Goal: Transaction & Acquisition: Obtain resource

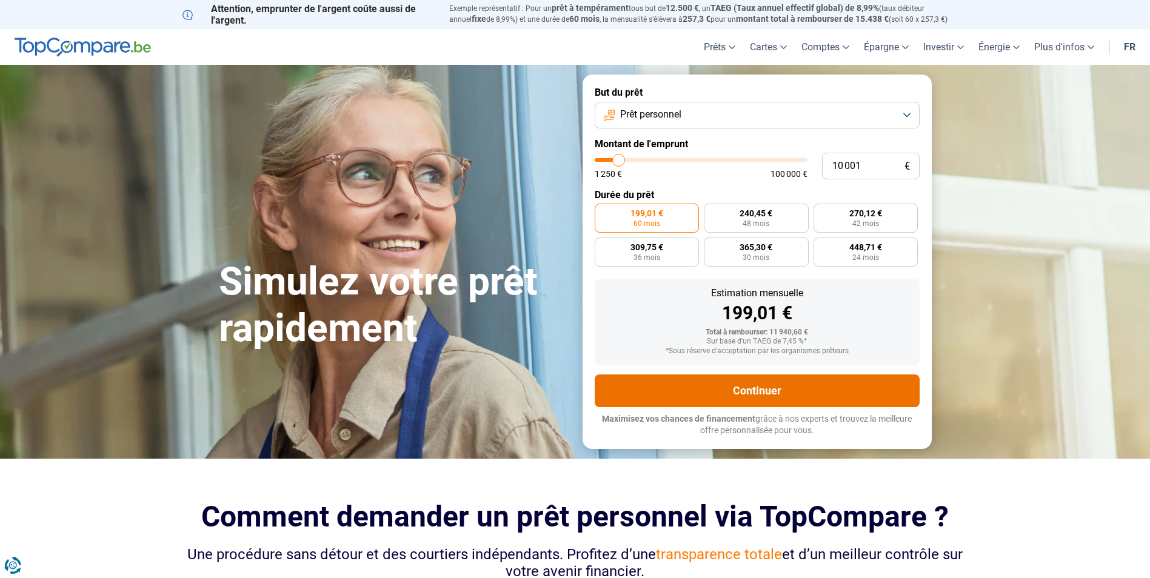
click at [765, 389] on button "Continuer" at bounding box center [757, 391] width 325 height 33
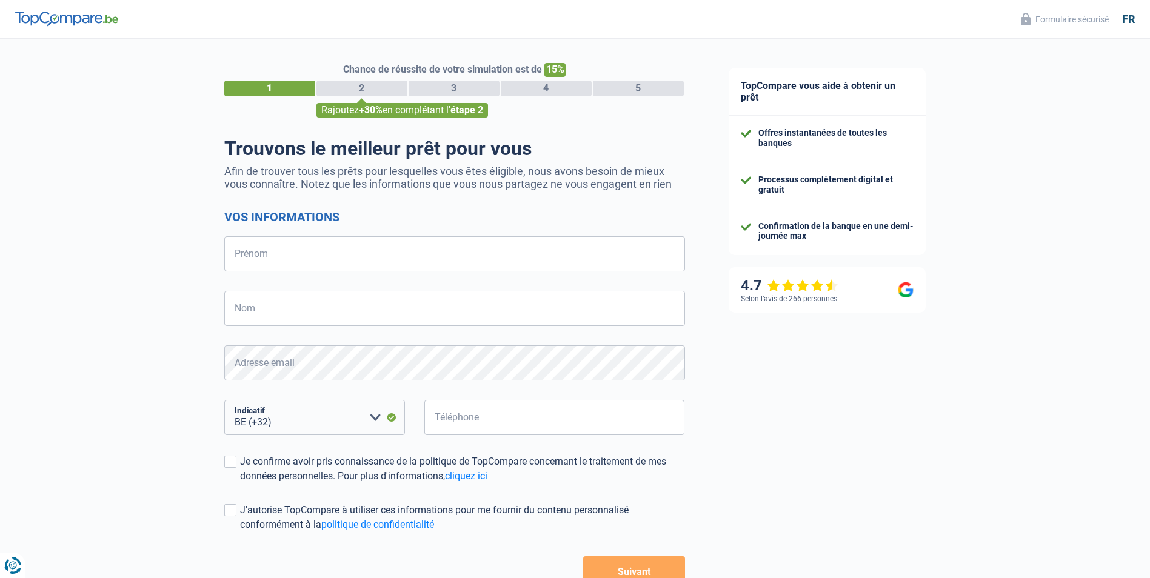
select select "32"
click at [232, 256] on input "Prénom" at bounding box center [454, 253] width 461 height 35
type input "[PERSON_NAME]"
type input "472850237"
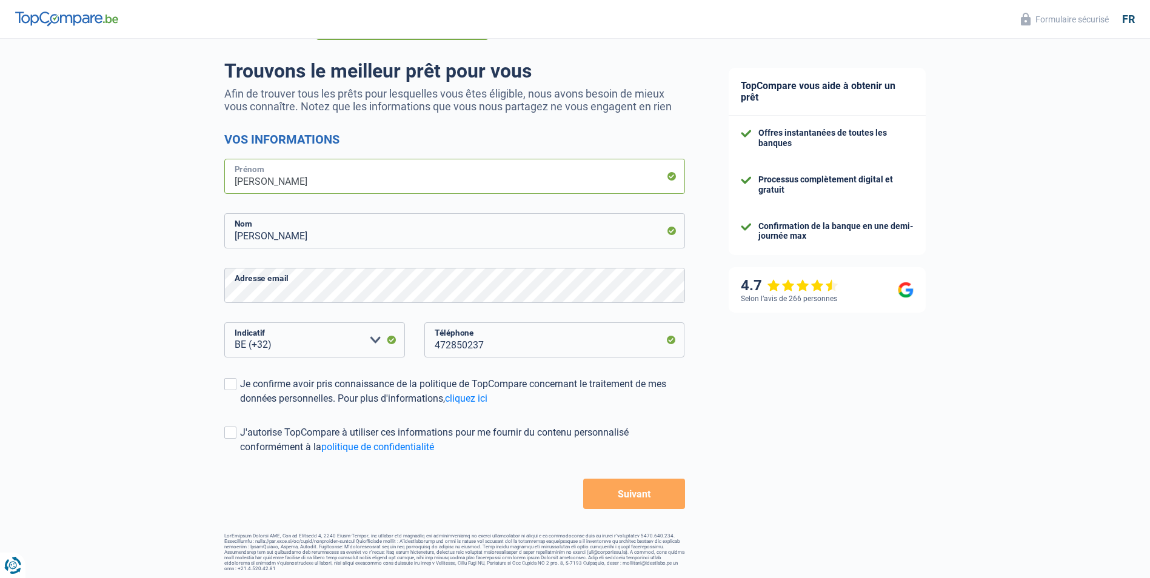
scroll to position [80, 0]
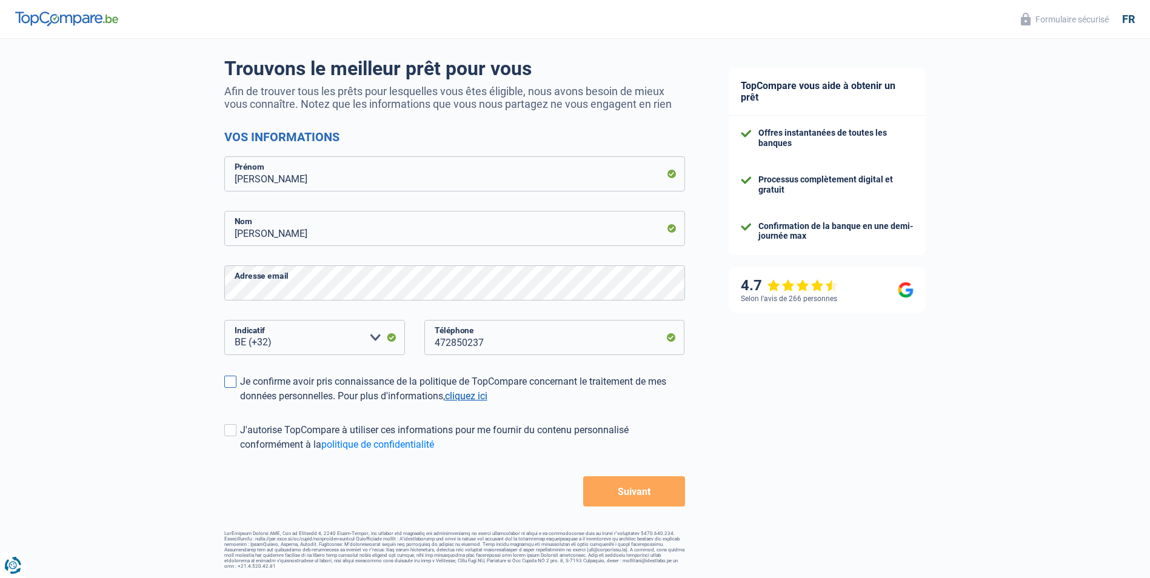
click at [467, 396] on link "cliquez ici" at bounding box center [466, 396] width 42 height 12
click at [233, 382] on span at bounding box center [230, 382] width 12 height 12
click at [240, 404] on input "Je confirme avoir pris connaissance de la politique de TopCompare concernant le…" at bounding box center [240, 404] width 0 height 0
click at [235, 431] on span at bounding box center [230, 430] width 12 height 12
click at [240, 452] on input "J'autorise TopCompare à utiliser ces informations pour me fournir du contenu pe…" at bounding box center [240, 452] width 0 height 0
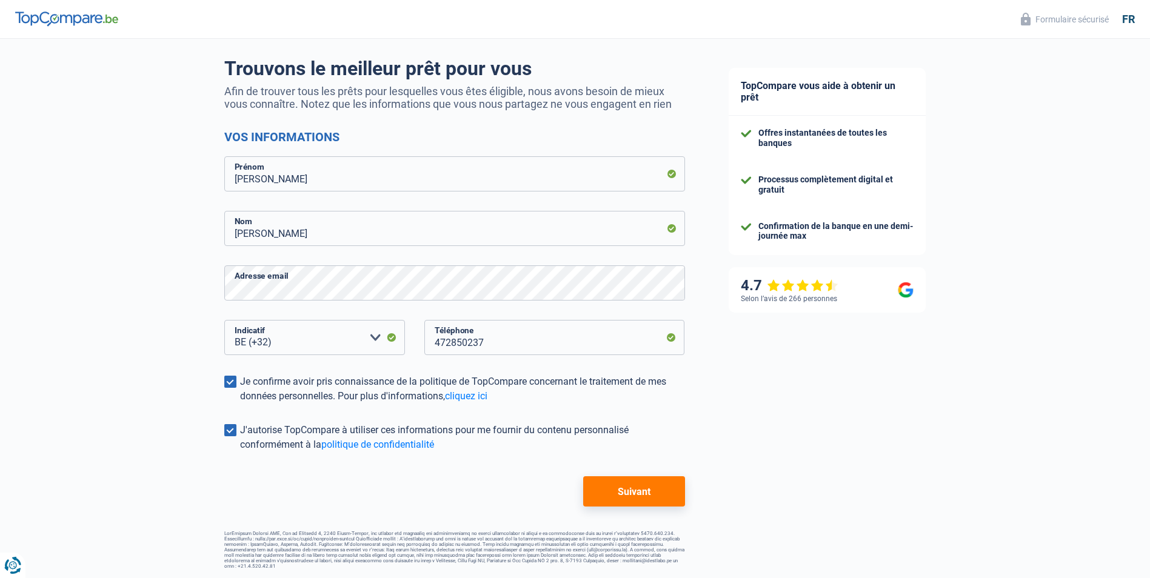
click at [634, 497] on button "Suivant" at bounding box center [633, 491] width 101 height 30
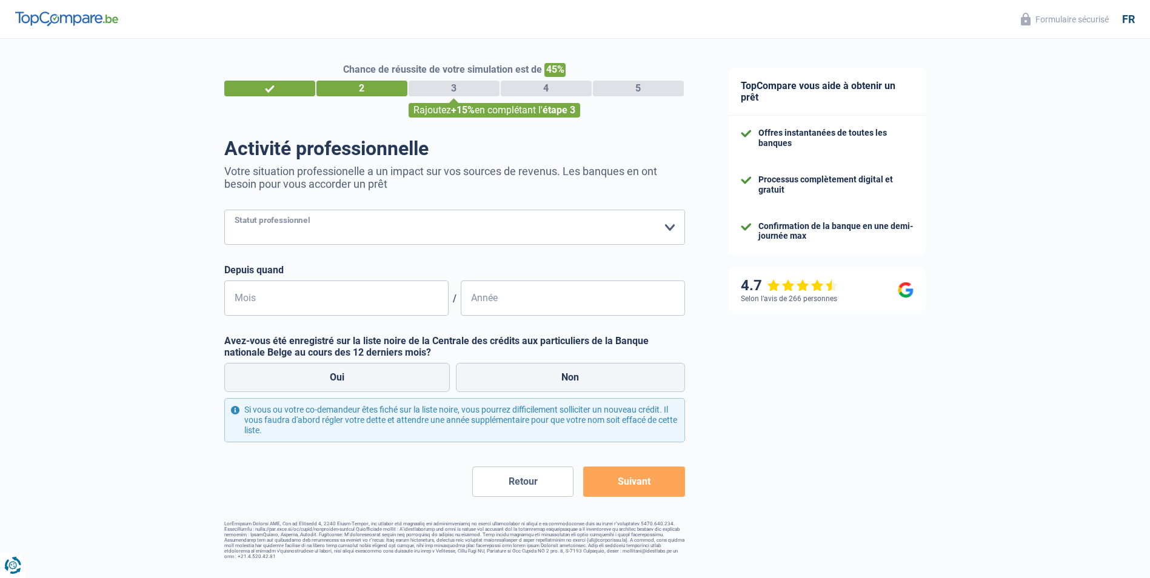
click at [670, 231] on select "Ouvrier Employé privé Employé public Invalide Indépendant Pensionné Chômeur Mut…" at bounding box center [454, 227] width 461 height 35
select select "retired"
click at [224, 211] on select "Ouvrier Employé privé Employé public Invalide Indépendant Pensionné Chômeur Mut…" at bounding box center [454, 227] width 461 height 35
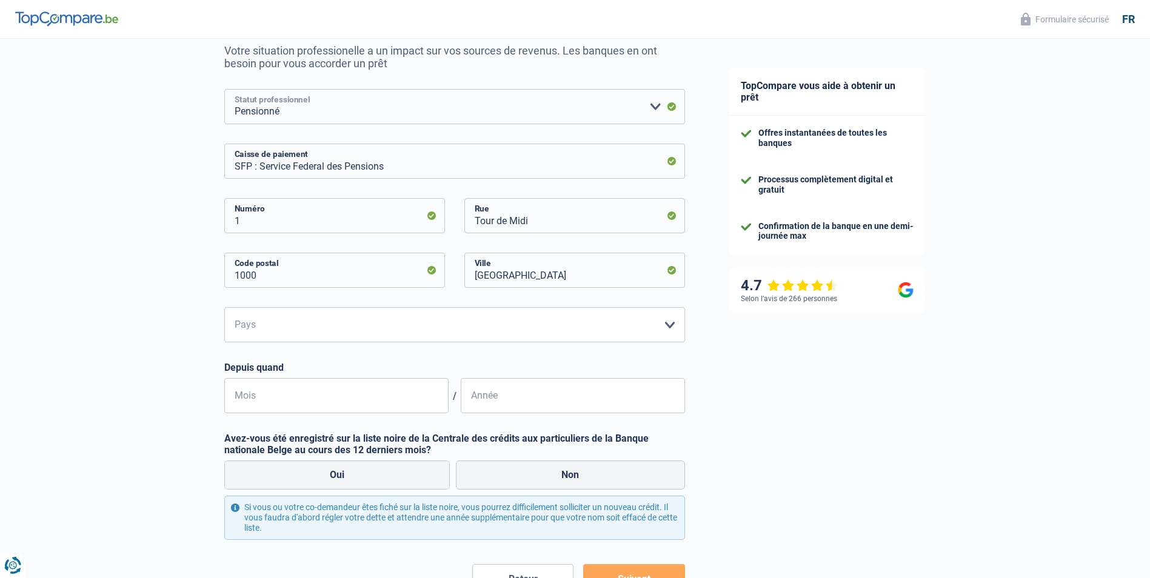
scroll to position [121, 0]
click at [672, 325] on select "Belgique Luxembourg Veuillez sélectionner une option" at bounding box center [454, 324] width 461 height 35
select select "BE"
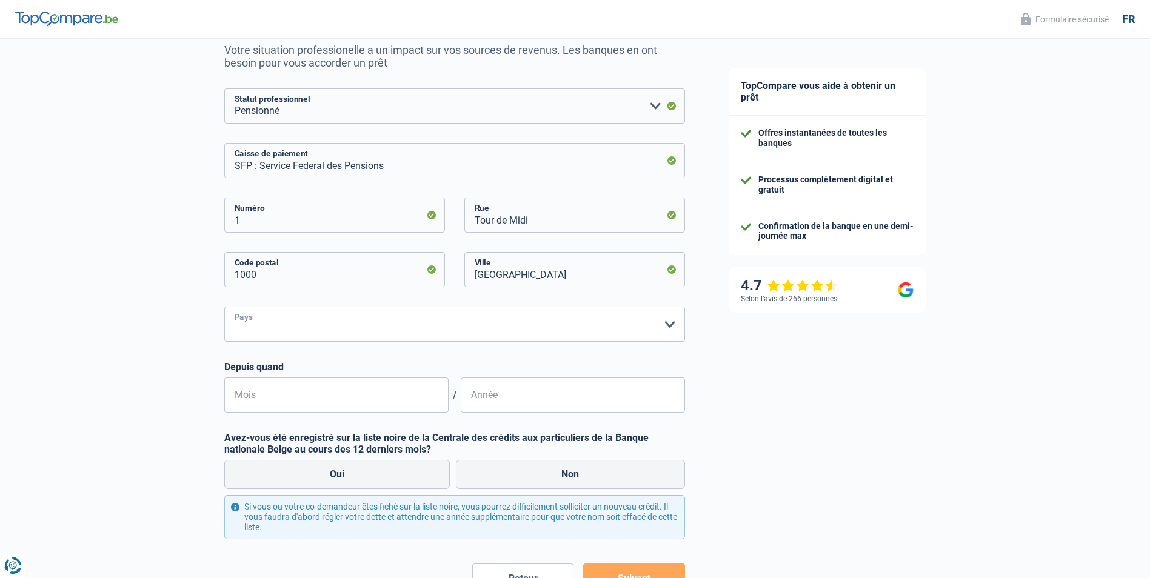
click at [224, 308] on select "Belgique Luxembourg Veuillez sélectionner une option" at bounding box center [454, 324] width 461 height 35
click at [578, 478] on label "Non" at bounding box center [570, 474] width 229 height 29
click at [578, 478] on input "Non" at bounding box center [570, 474] width 229 height 29
radio input "true"
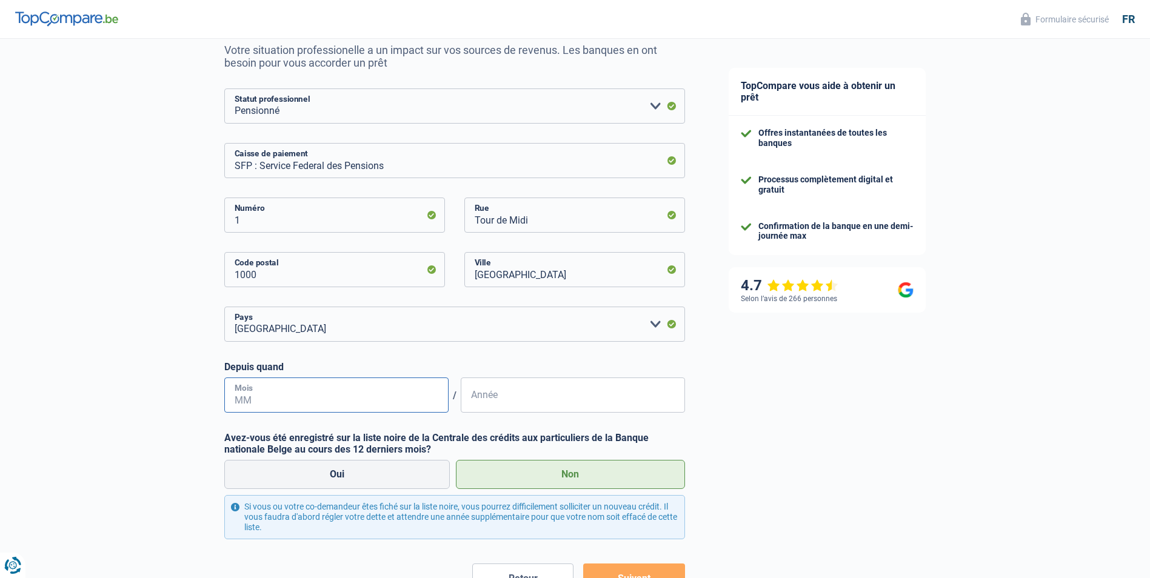
click at [240, 395] on input "Mois" at bounding box center [336, 395] width 224 height 35
type input "12"
click at [472, 401] on input "Année" at bounding box center [573, 395] width 224 height 35
click at [482, 403] on input "Année" at bounding box center [573, 395] width 224 height 35
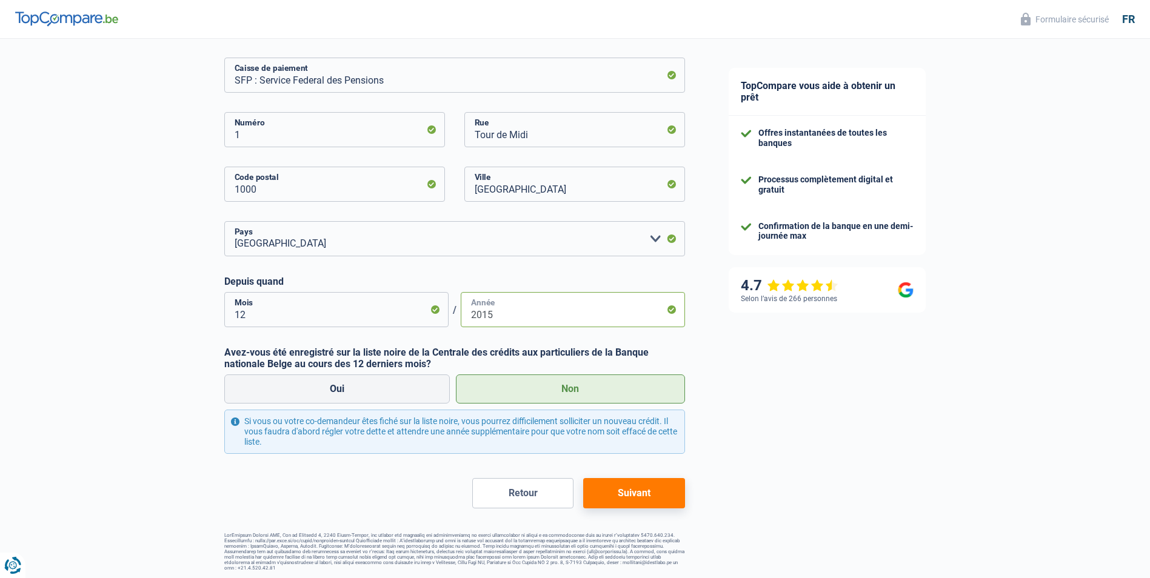
scroll to position [208, 0]
type input "2015"
click at [634, 491] on button "Suivant" at bounding box center [633, 491] width 101 height 30
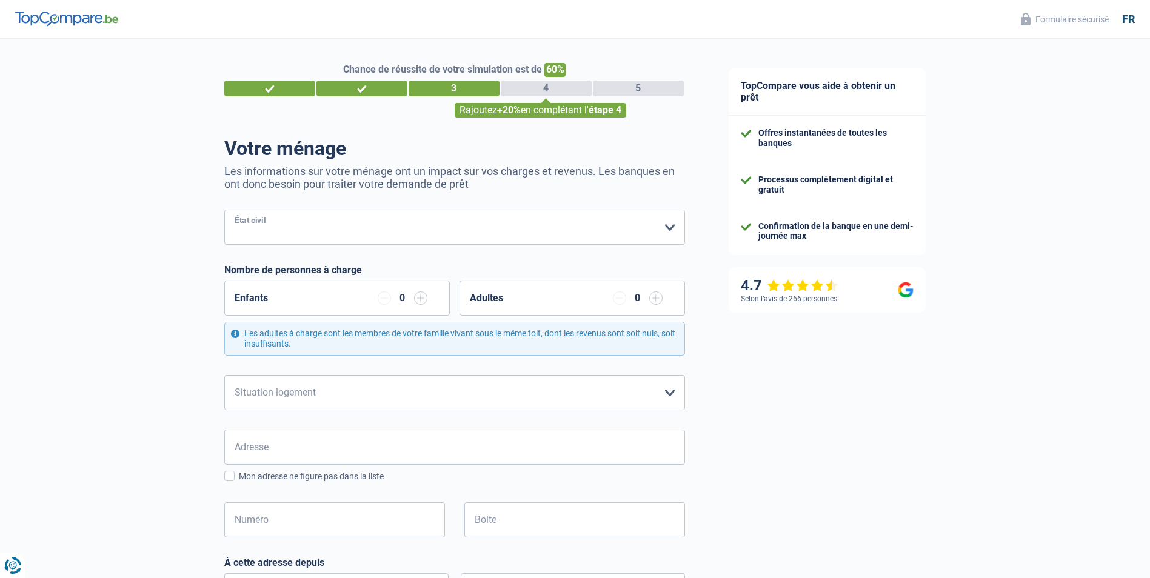
click at [670, 227] on select "[PERSON_NAME](e) Cohabitant(e) légal(e) Divorcé(e) Veuf(ve) Séparé (de fait) Ve…" at bounding box center [454, 227] width 461 height 35
select select "married"
click at [224, 211] on select "[PERSON_NAME](e) Cohabitant(e) légal(e) Divorcé(e) Veuf(ve) Séparé (de fait) Ve…" at bounding box center [454, 227] width 461 height 35
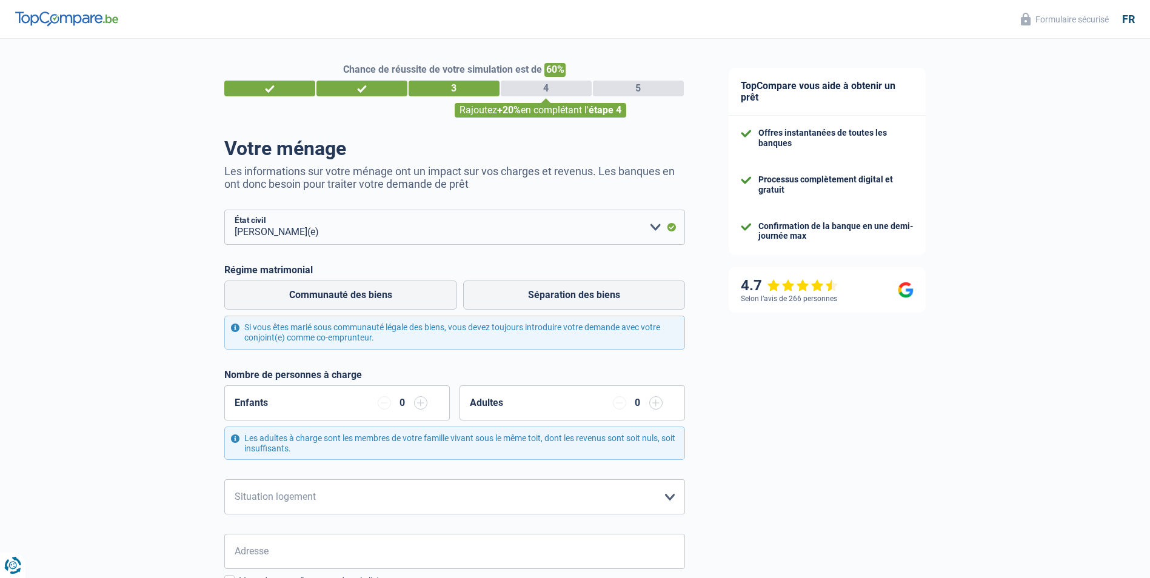
click at [419, 401] on input "button" at bounding box center [420, 402] width 13 height 13
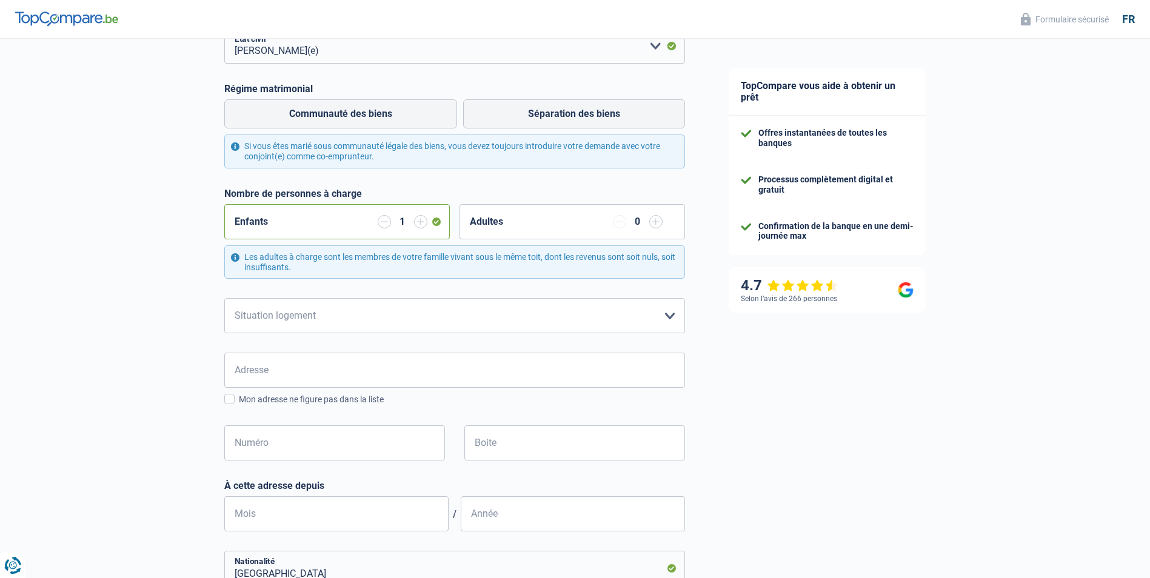
scroll to position [182, 0]
click at [670, 318] on select "Locataire Propriétaire avec prêt hypothécaire Propriétaire sans prêt hypothécai…" at bounding box center [454, 315] width 461 height 35
select select "rents"
click at [224, 299] on select "Locataire Propriétaire avec prêt hypothécaire Propriétaire sans prêt hypothécai…" at bounding box center [454, 315] width 461 height 35
click at [235, 363] on input "Adresse" at bounding box center [454, 369] width 461 height 35
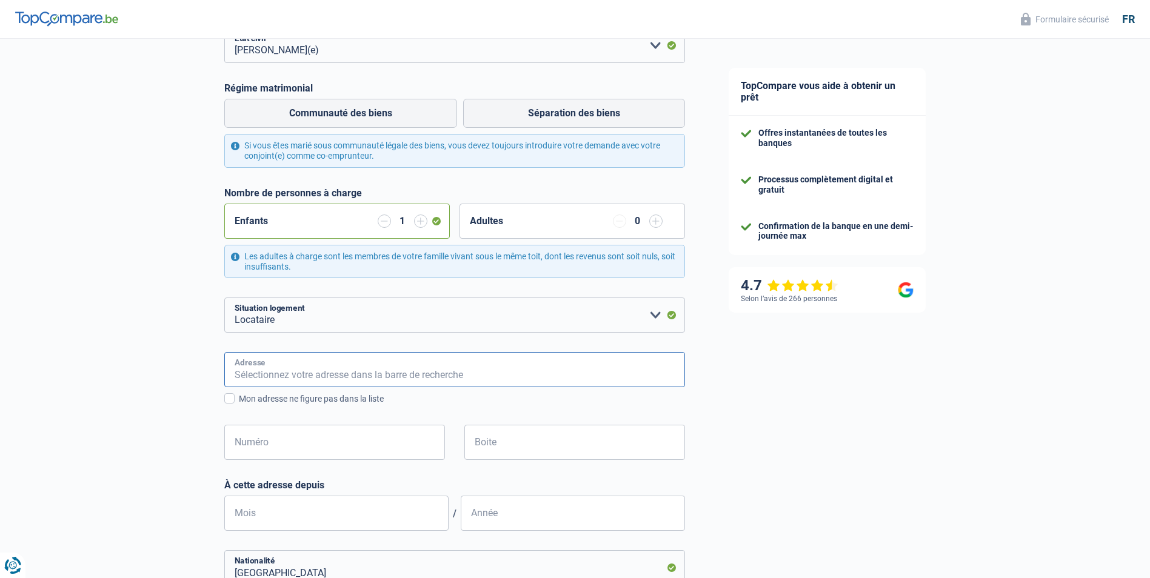
type input "[GEOGRAPHIC_DATA]"
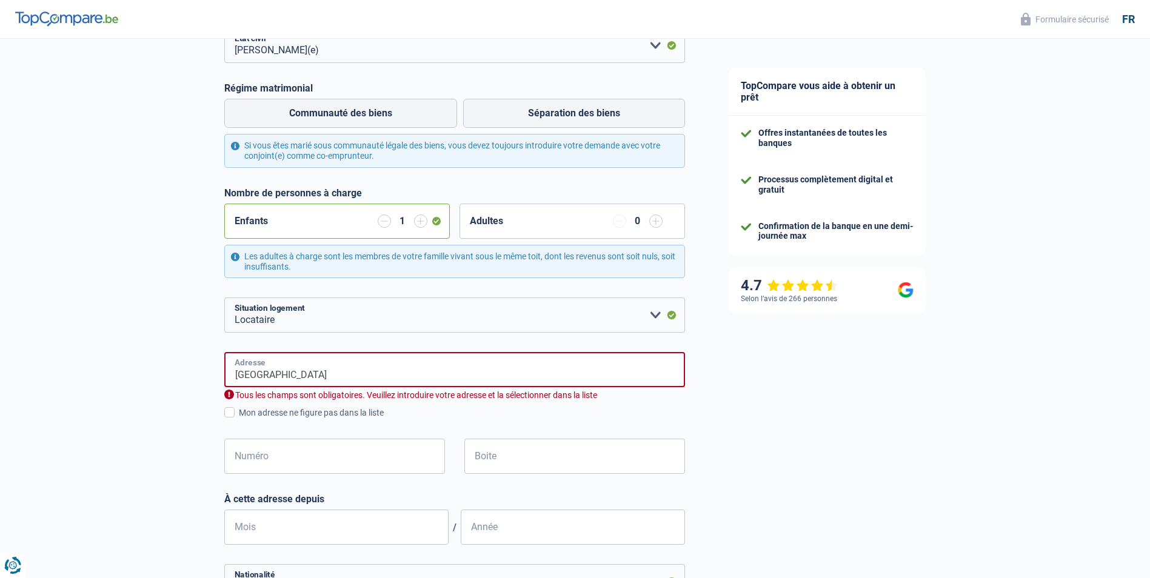
type input "[GEOGRAPHIC_DATA]"
click at [306, 375] on input "[GEOGRAPHIC_DATA]" at bounding box center [454, 369] width 461 height 35
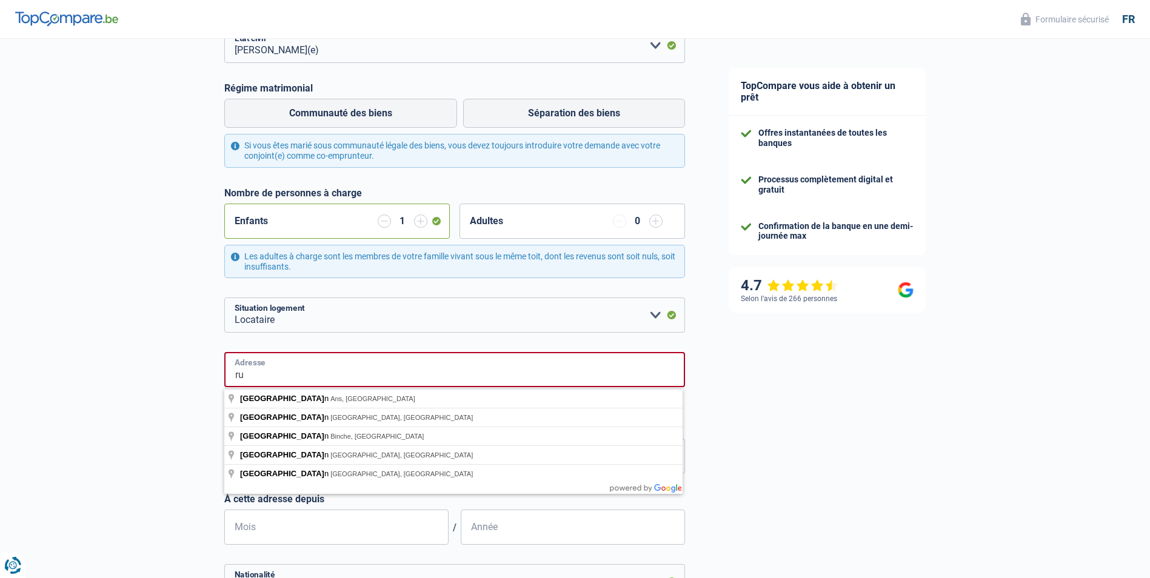
type input "r"
click at [336, 371] on input "GRAND RUE 40/1" at bounding box center [454, 369] width 461 height 35
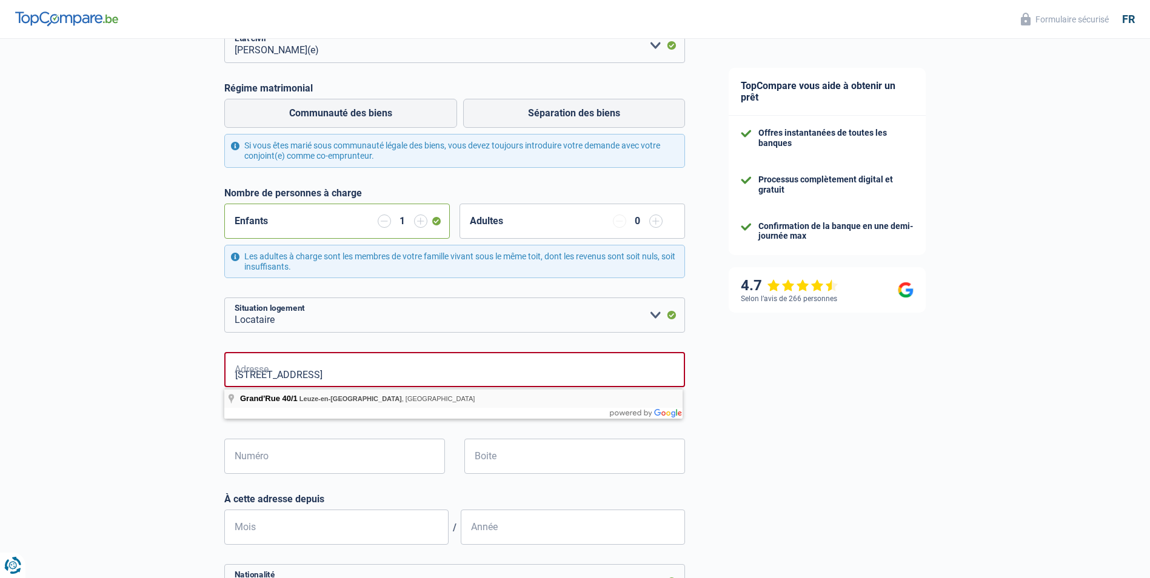
type input "Grand'Rue, 7900, [GEOGRAPHIC_DATA], BE"
type input "40"
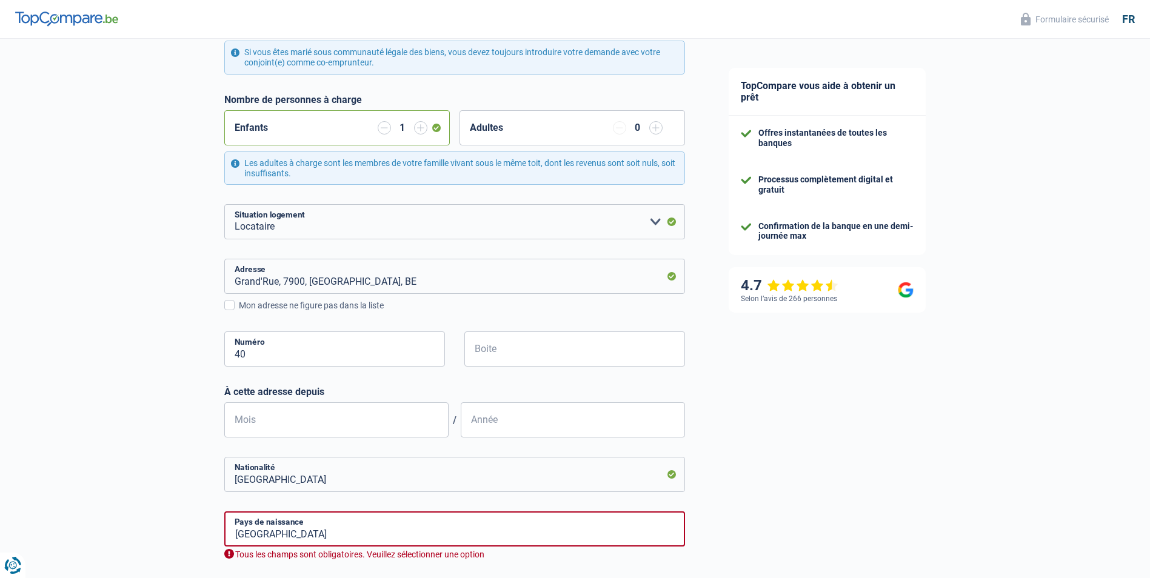
scroll to position [303, 0]
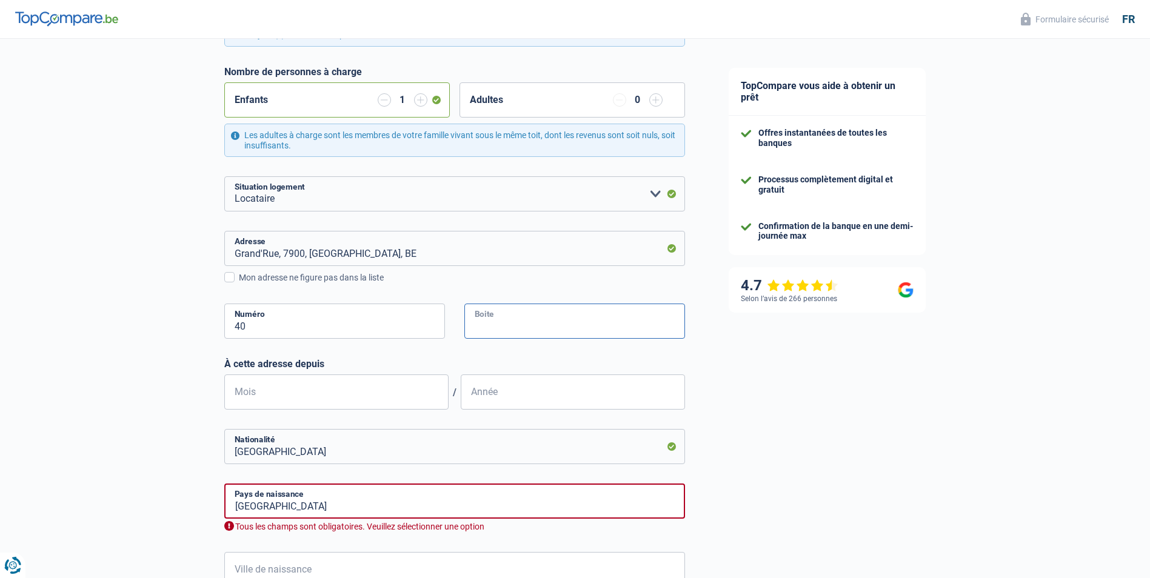
click at [479, 318] on input "Boite" at bounding box center [574, 321] width 221 height 35
type input "1"
click at [240, 392] on input "Mois" at bounding box center [336, 392] width 224 height 35
type input "06"
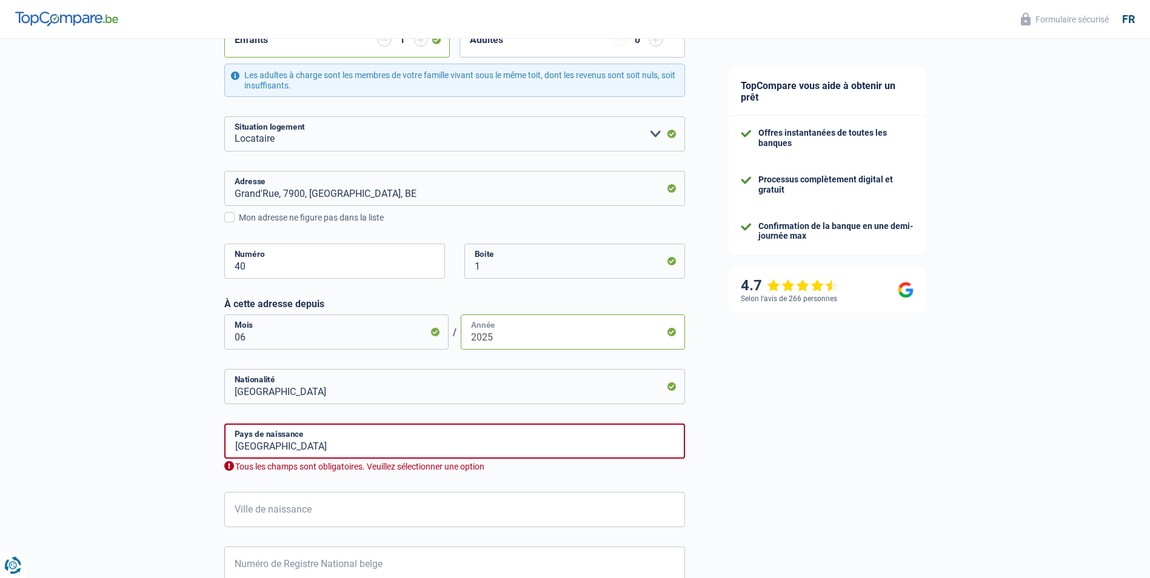
scroll to position [364, 0]
type input "2025"
click at [308, 435] on input "[GEOGRAPHIC_DATA]" at bounding box center [454, 440] width 461 height 35
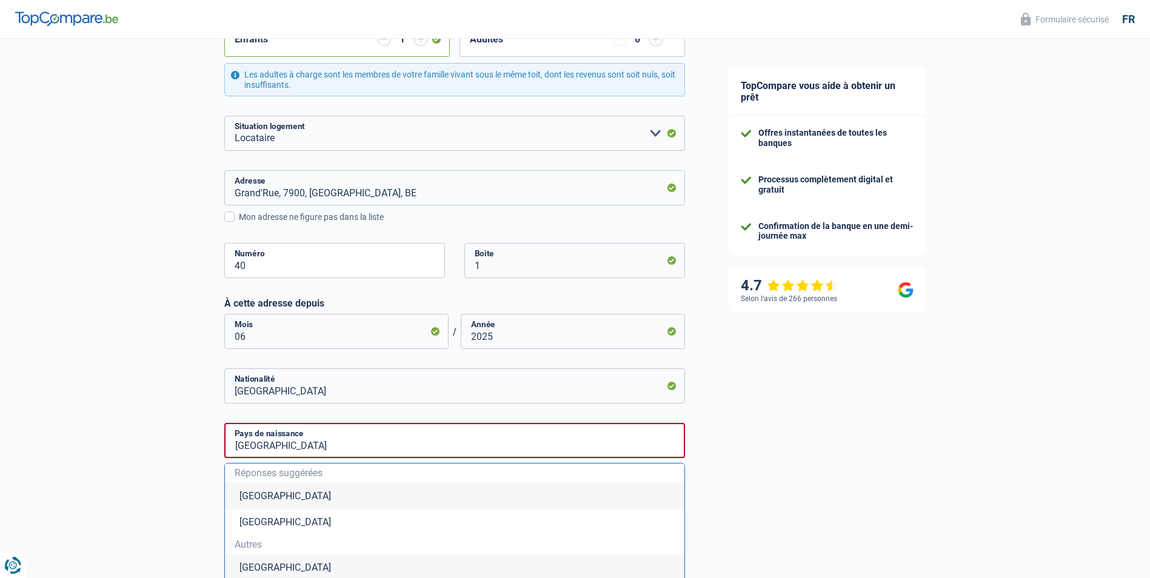
click at [256, 499] on li "[GEOGRAPHIC_DATA]" at bounding box center [454, 496] width 459 height 26
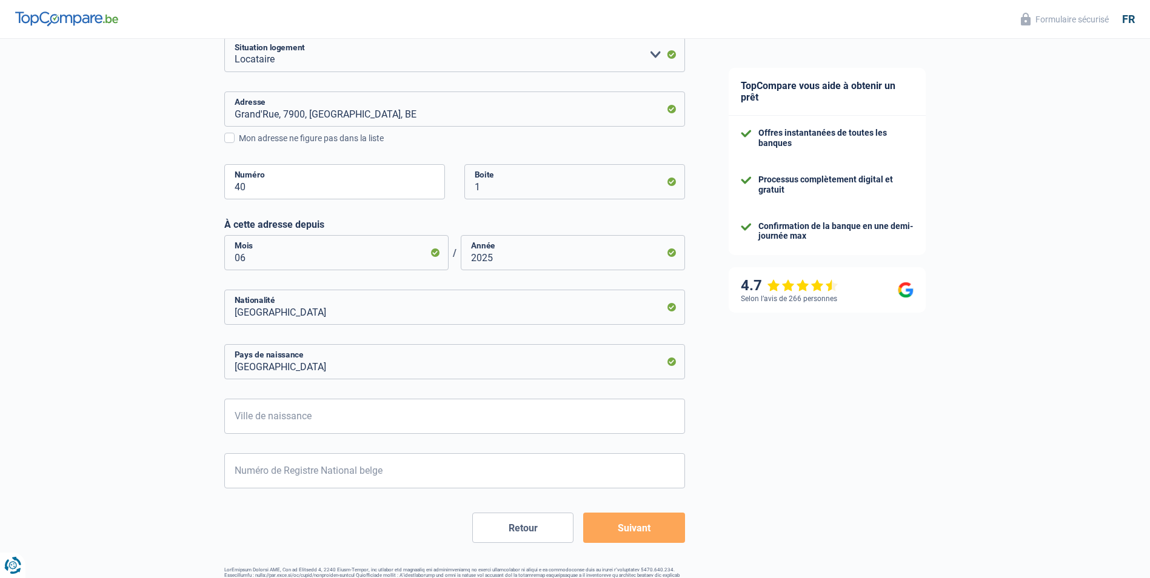
scroll to position [479, 0]
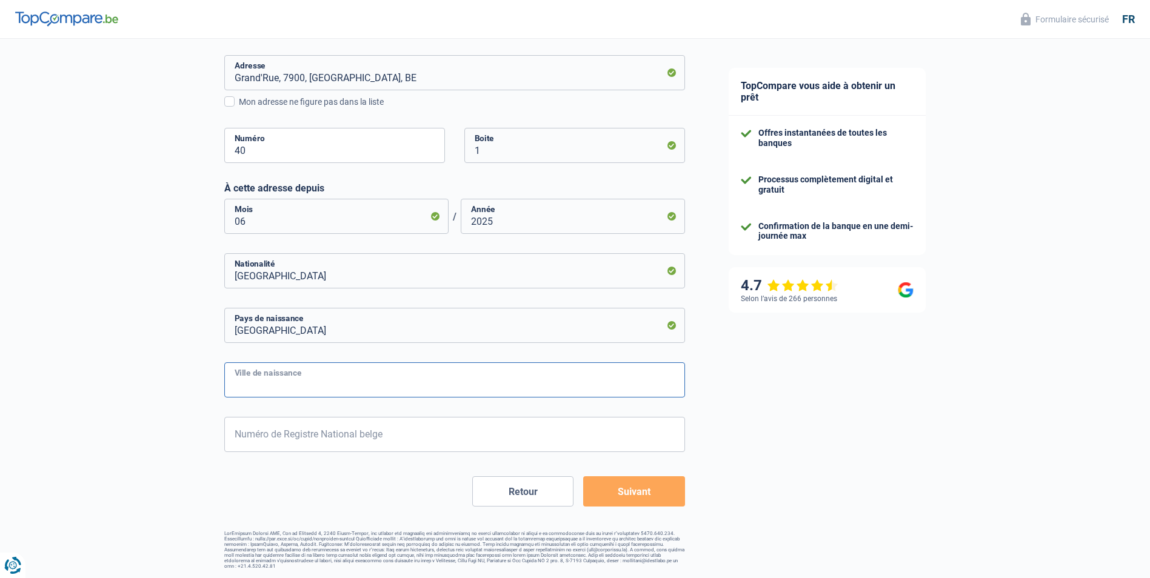
click at [235, 379] on input "Ville de naissance" at bounding box center [454, 379] width 461 height 35
type input "[GEOGRAPHIC_DATA]"
click at [246, 433] on input "Numéro de Registre National belge" at bounding box center [454, 434] width 461 height 35
type input "53.12.28-096.37"
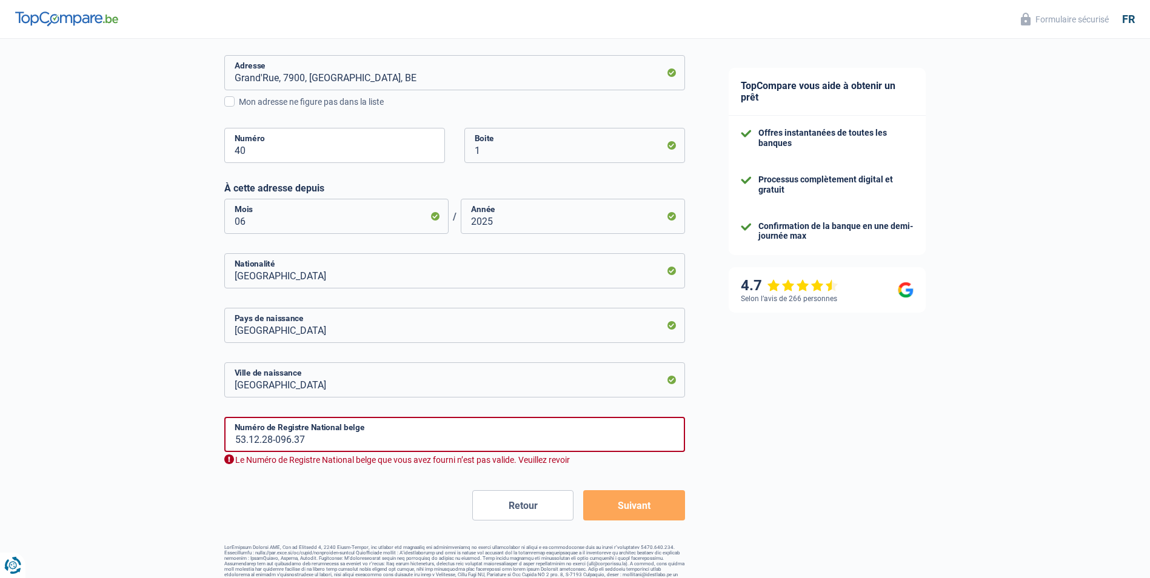
click at [634, 491] on button "Suivant" at bounding box center [633, 505] width 101 height 30
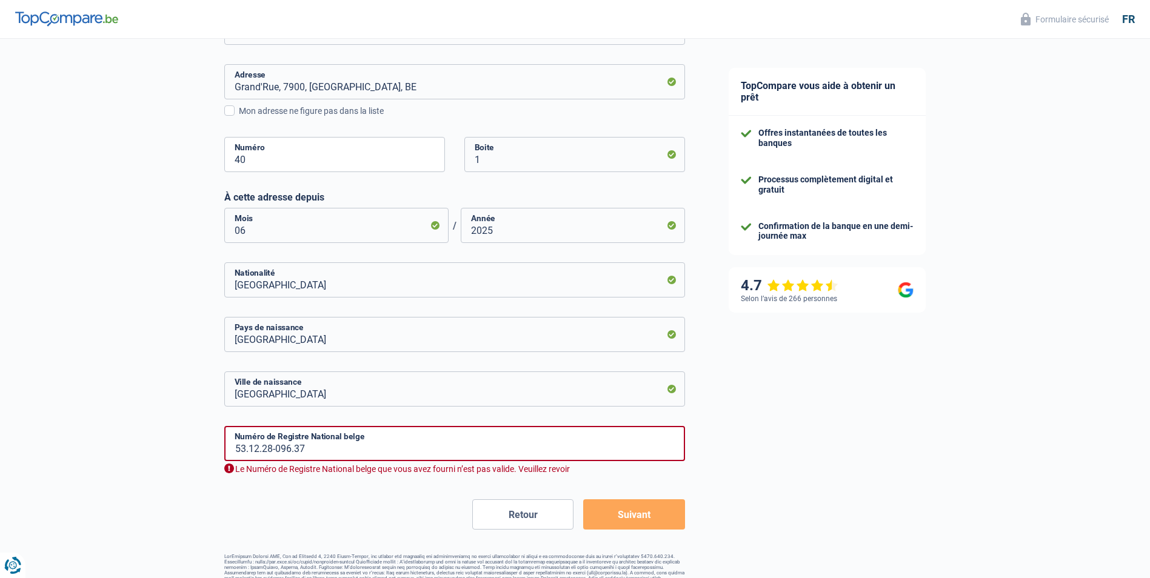
scroll to position [485, 0]
click at [306, 447] on input "53.12.28-096.37" at bounding box center [454, 442] width 461 height 35
type input "5"
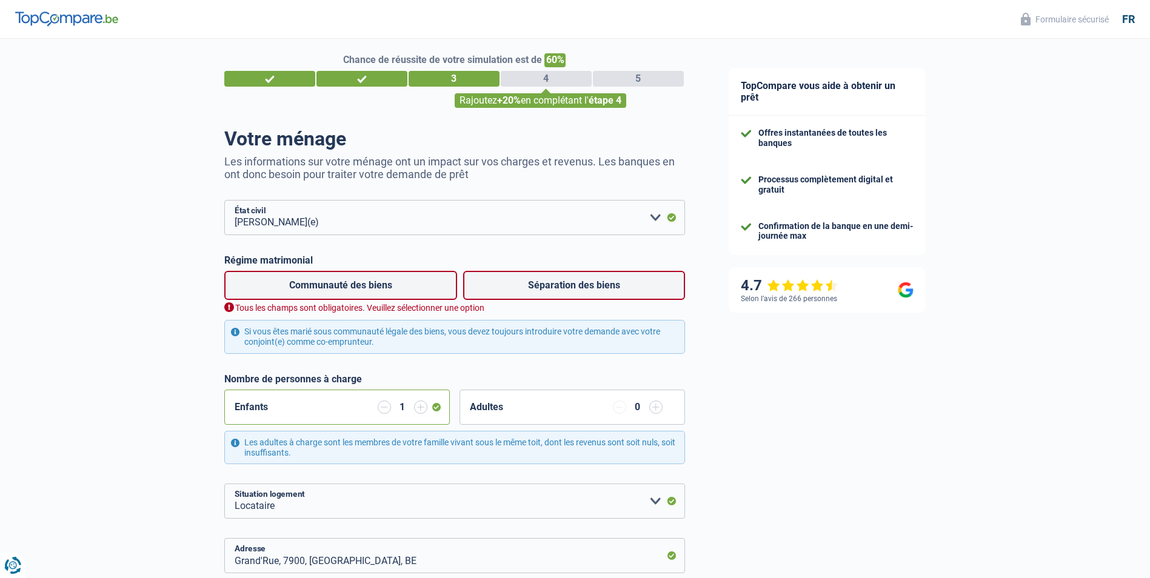
scroll to position [8, 0]
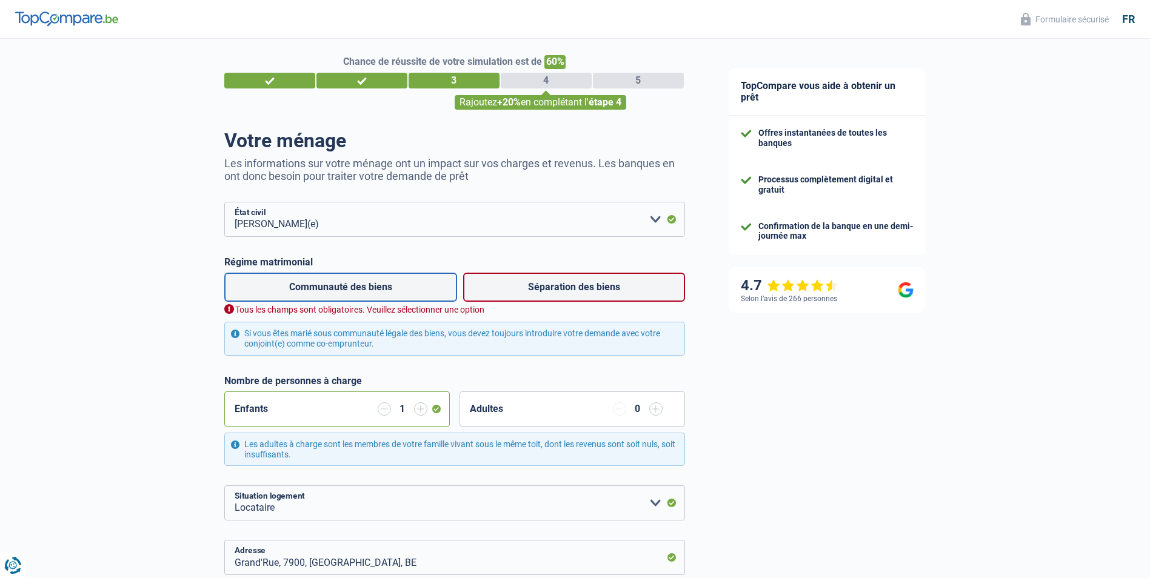
type input "53.12.29-096.37"
click at [364, 285] on label "Communauté des biens" at bounding box center [340, 287] width 233 height 29
click at [364, 285] on input "Communauté des biens" at bounding box center [340, 287] width 233 height 29
radio input "true"
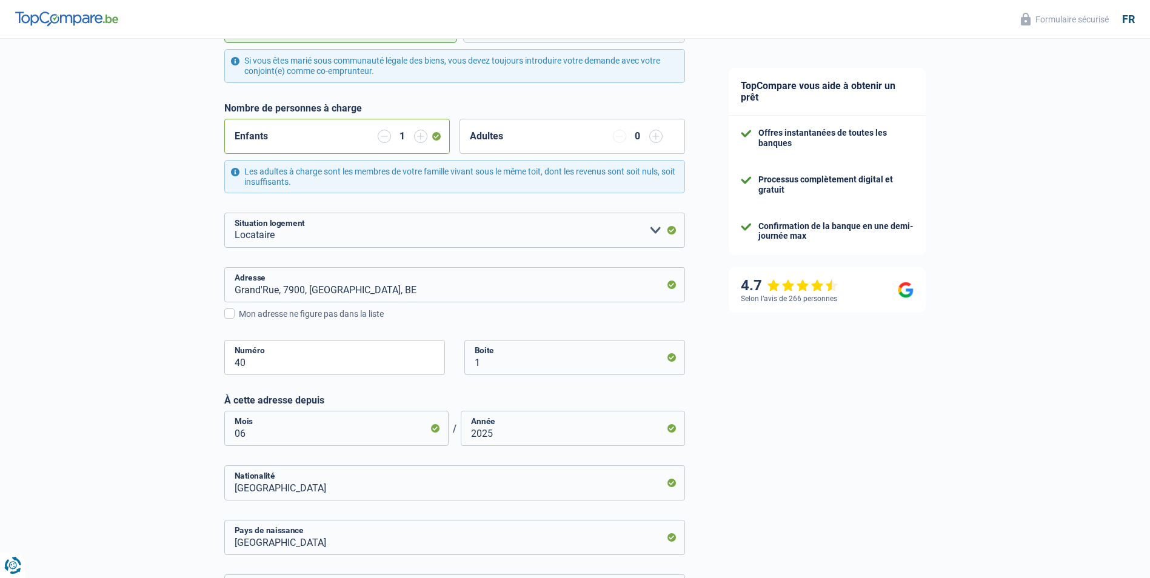
scroll to position [432, 0]
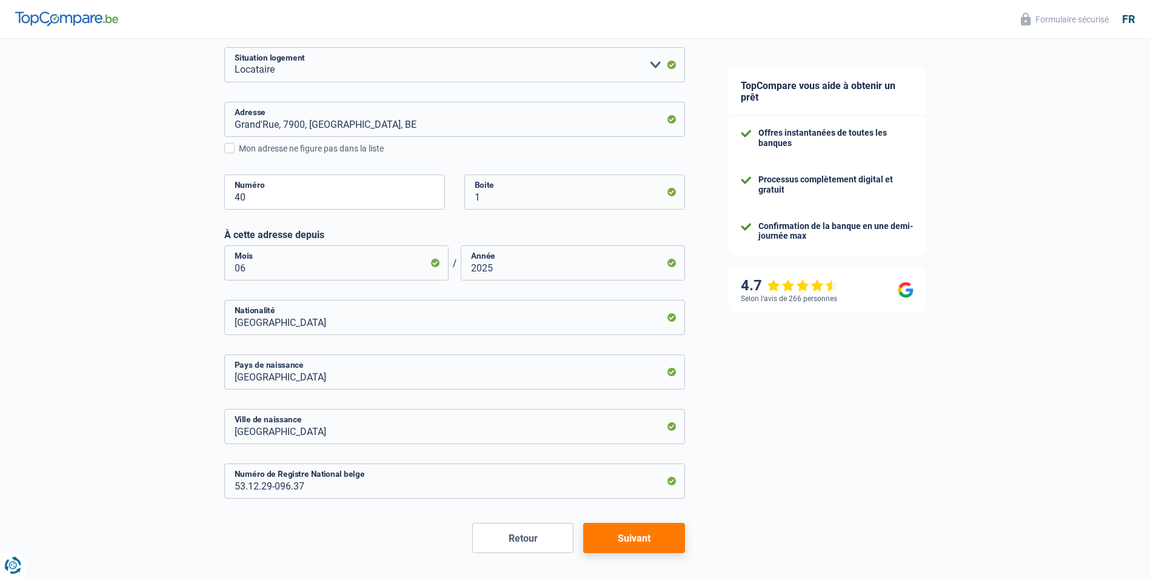
click at [647, 539] on button "Suivant" at bounding box center [633, 538] width 101 height 30
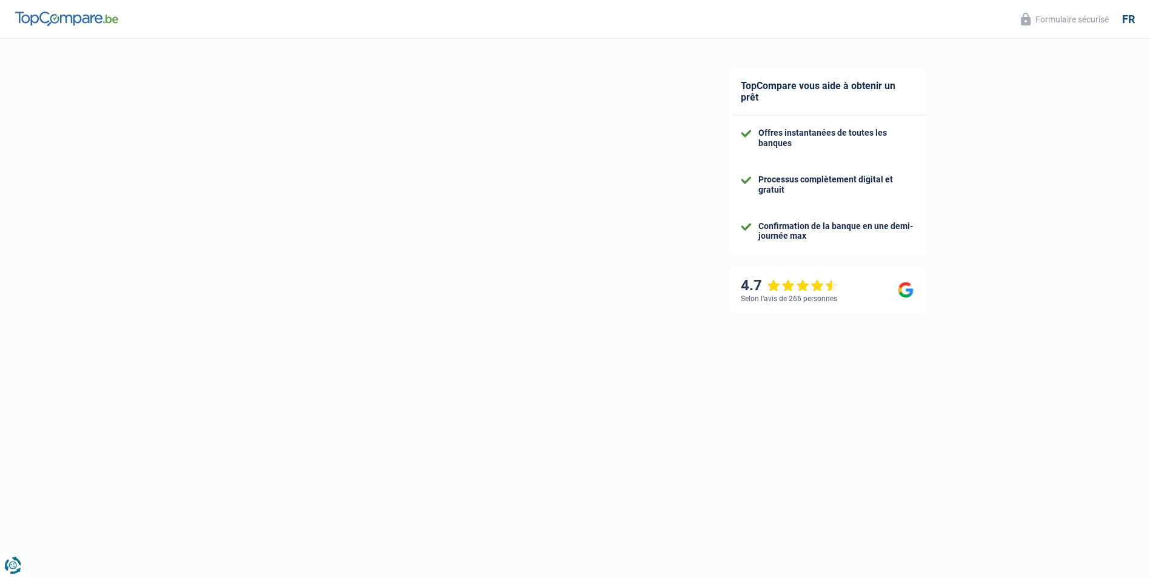
select select "familyAllowances"
select select "pension"
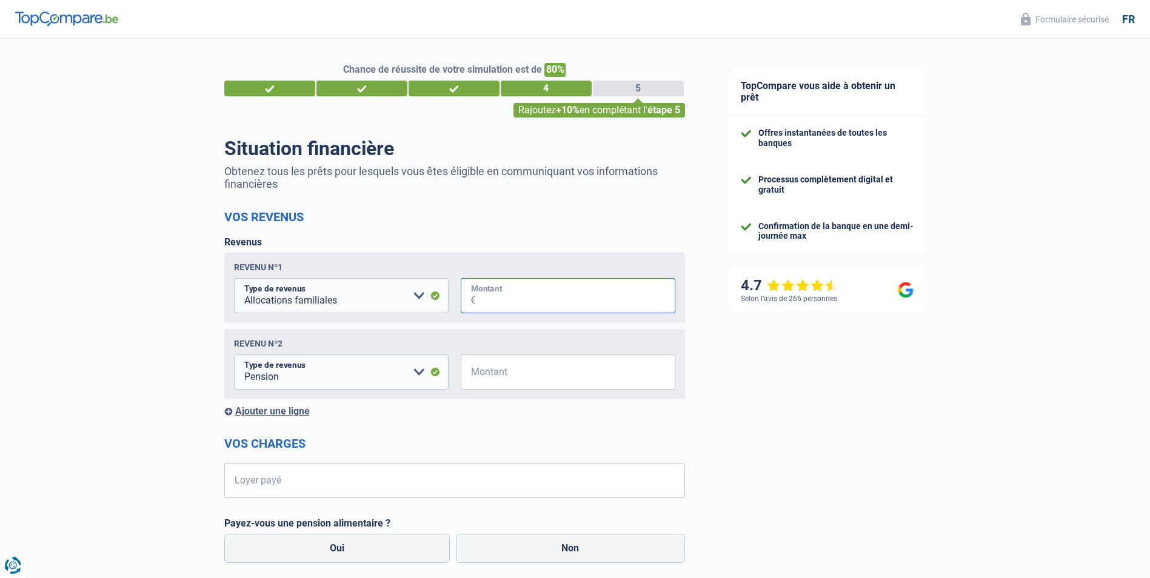
click at [482, 296] on input "Montant" at bounding box center [575, 295] width 199 height 35
type input "150"
click at [475, 374] on span "€" at bounding box center [468, 372] width 15 height 35
click at [477, 371] on input "Montant" at bounding box center [575, 372] width 199 height 35
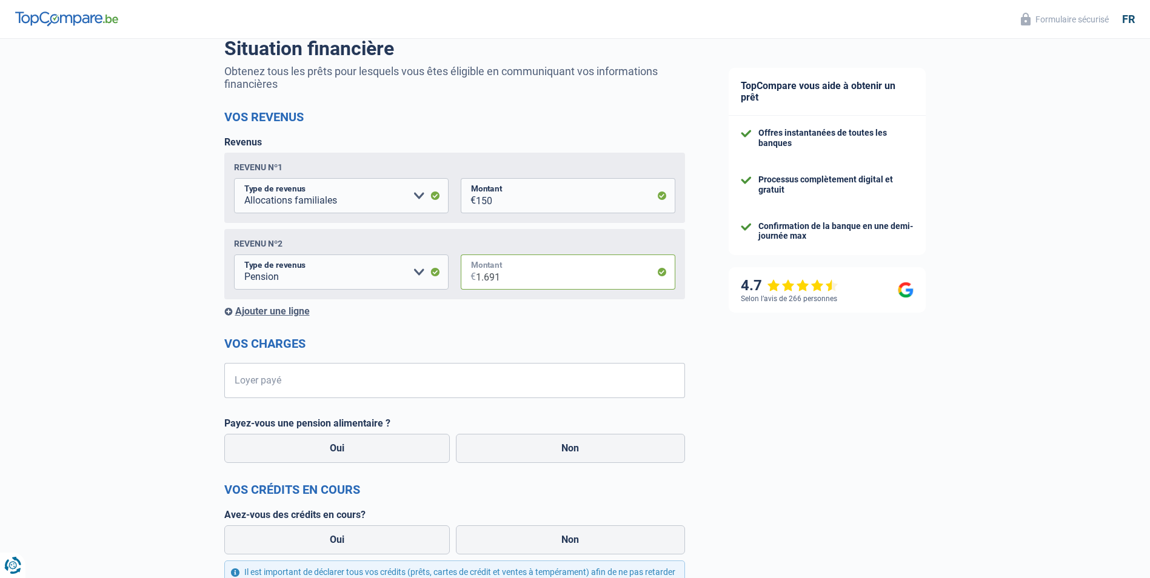
scroll to position [121, 0]
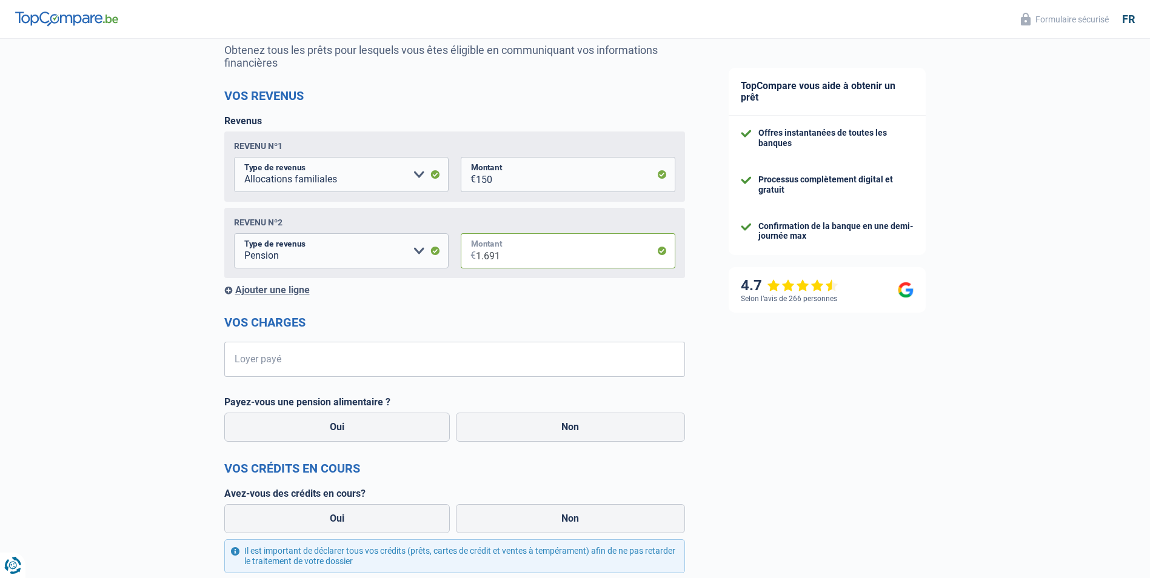
type input "1.691"
click at [239, 356] on input "Loyer payé" at bounding box center [461, 359] width 445 height 35
type input "695"
click at [695, 437] on div "Chance de réussite de votre simulation est de 80% 1 2 3 4 5 Rajoutez +10% en co…" at bounding box center [353, 304] width 707 height 782
click at [585, 430] on label "Non" at bounding box center [570, 427] width 229 height 29
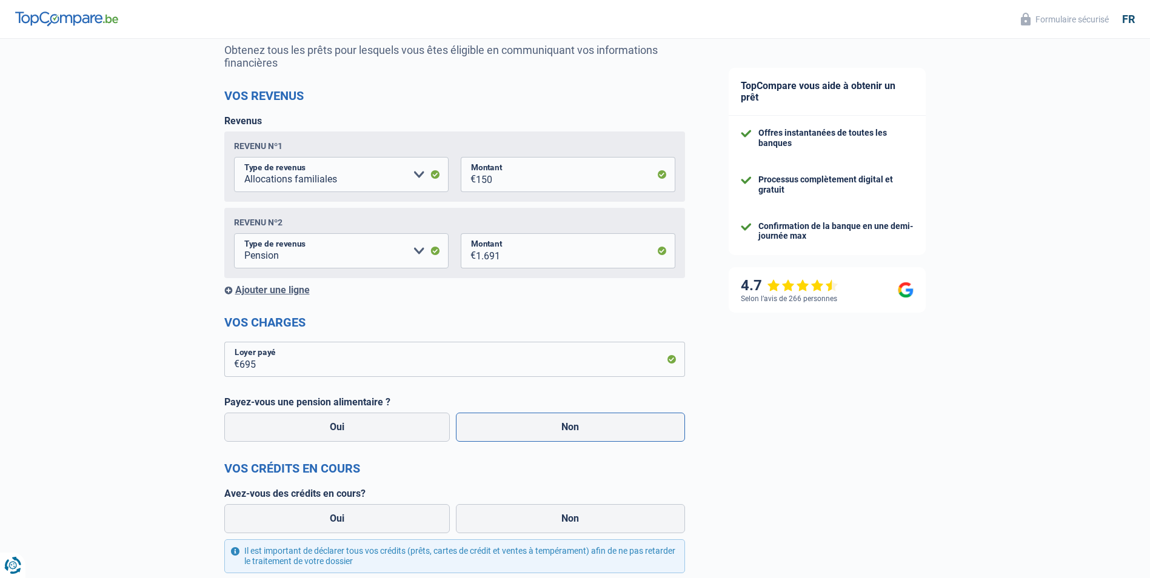
click at [585, 430] on input "Non" at bounding box center [570, 427] width 229 height 29
radio input "true"
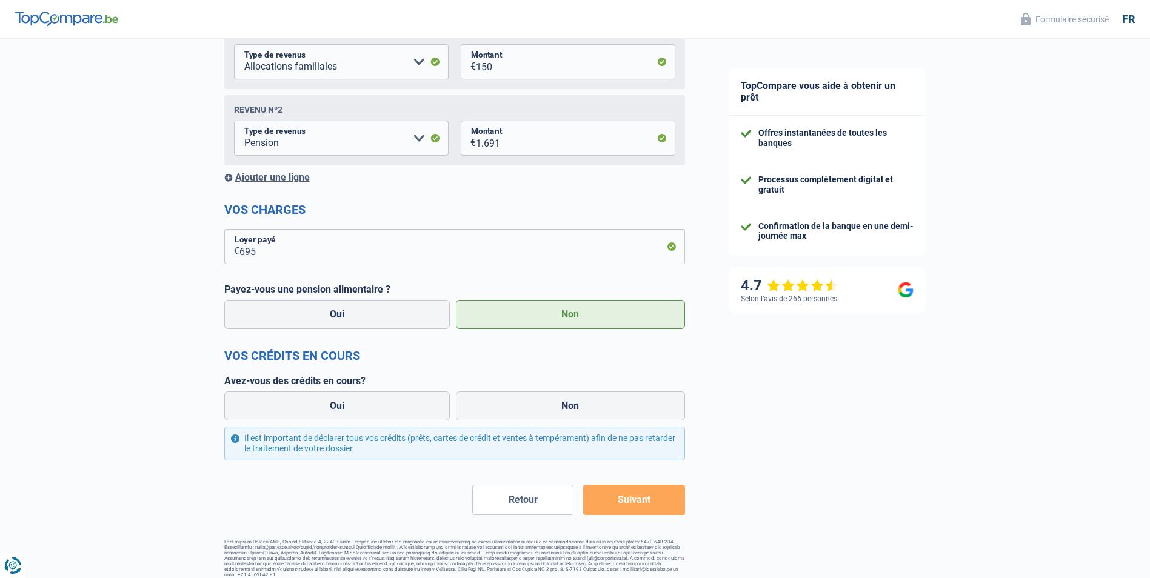
scroll to position [242, 0]
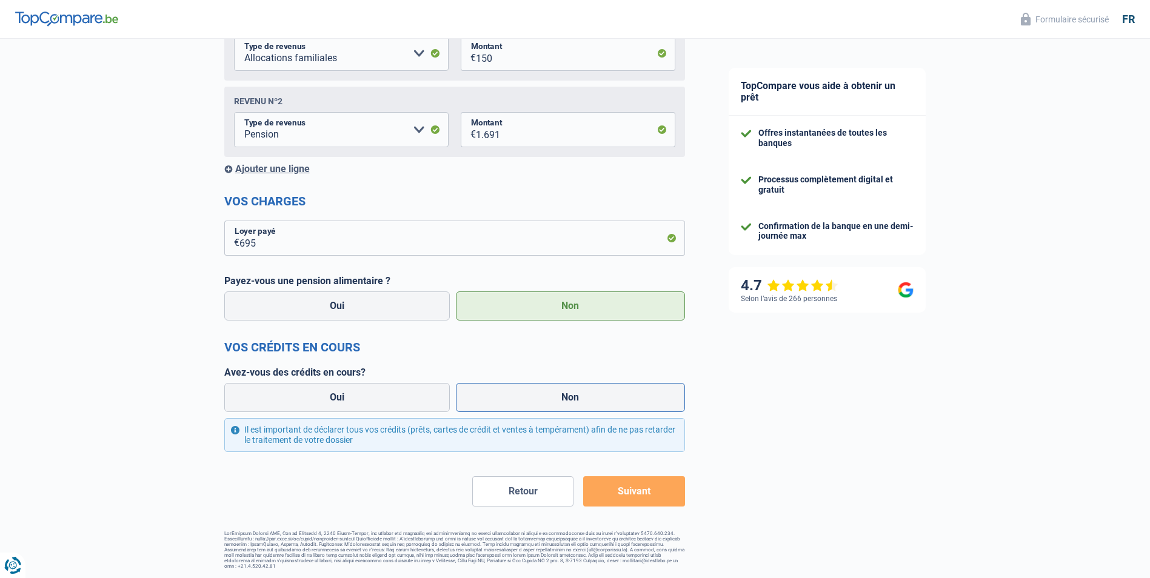
click at [579, 404] on label "Non" at bounding box center [570, 397] width 229 height 29
click at [579, 404] on input "Non" at bounding box center [570, 397] width 229 height 29
radio input "true"
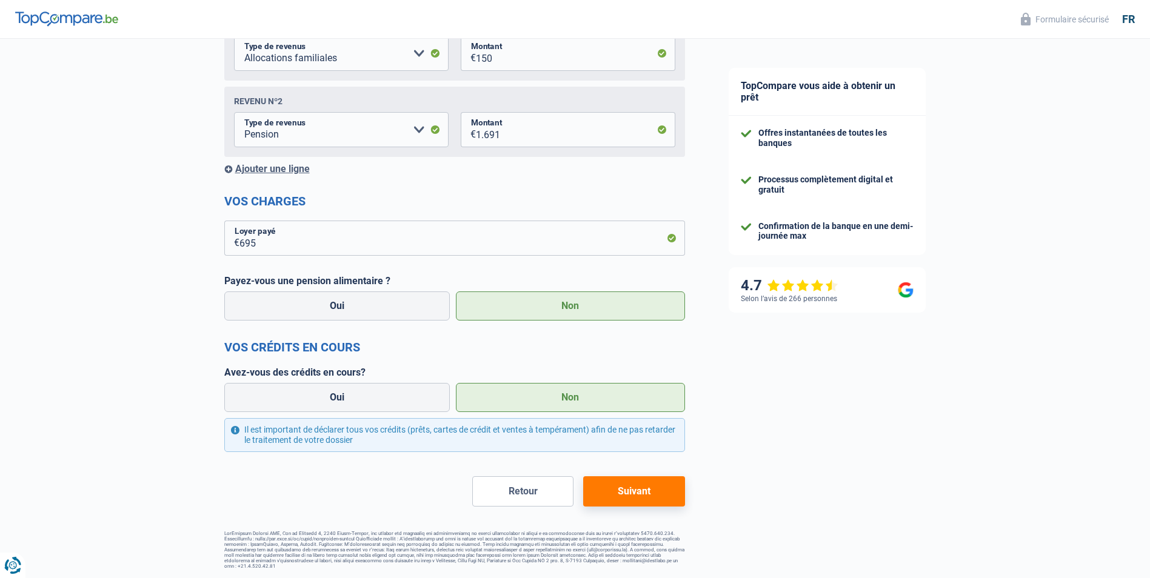
click at [637, 493] on button "Suivant" at bounding box center [633, 491] width 101 height 30
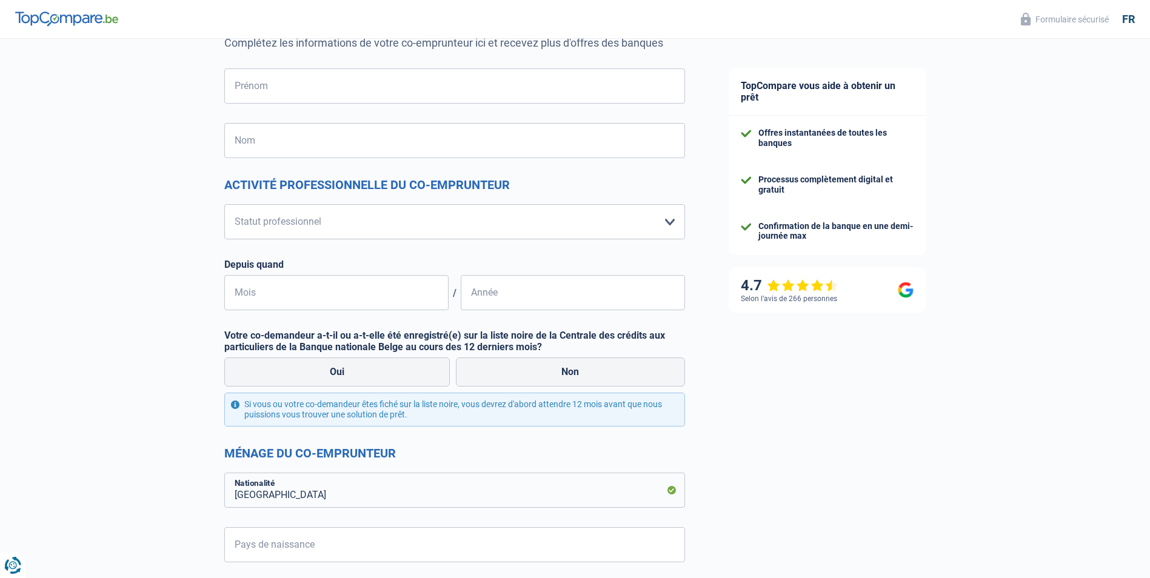
scroll to position [121, 0]
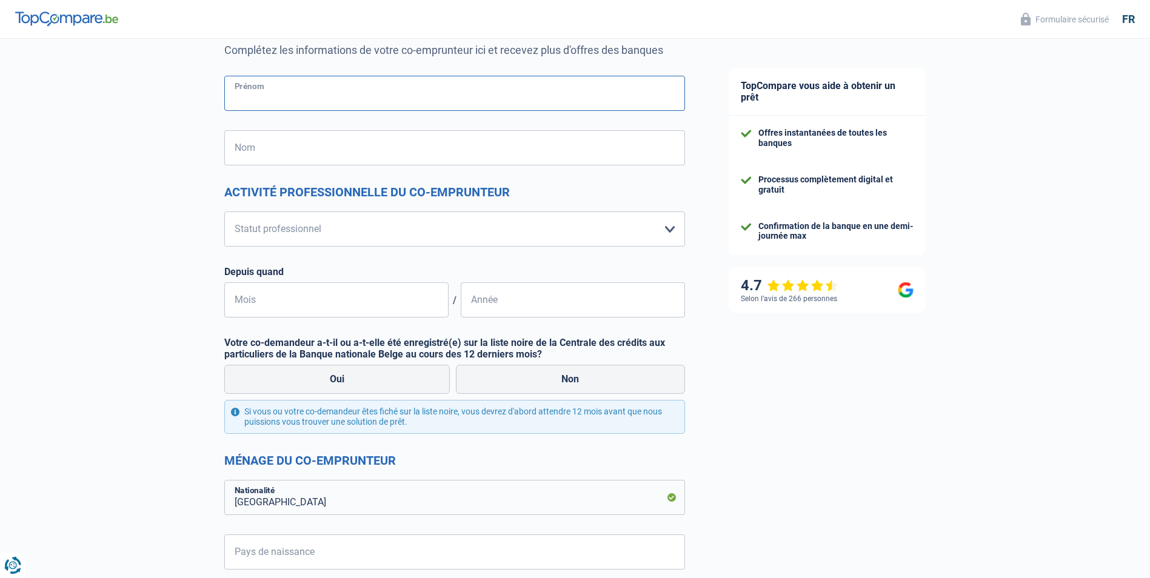
click at [233, 92] on input "Prénom" at bounding box center [454, 93] width 461 height 35
type input "[PERSON_NAME]"
type input "[GEOGRAPHIC_DATA]"
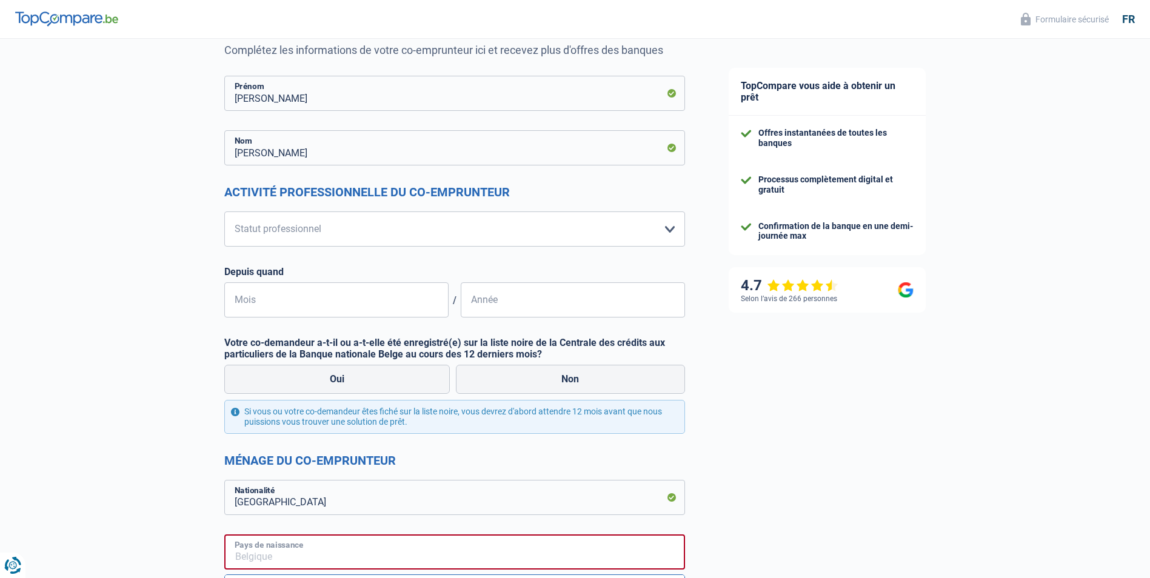
type input "[GEOGRAPHIC_DATA]"
click at [669, 231] on select "Ouvrier Employé privé Employé public Invalide Indépendant Pensionné Chômeur Mut…" at bounding box center [454, 228] width 461 height 35
select select "retired"
click at [224, 212] on select "Ouvrier Employé privé Employé public Invalide Indépendant Pensionné Chômeur Mut…" at bounding box center [454, 228] width 461 height 35
select select "pension"
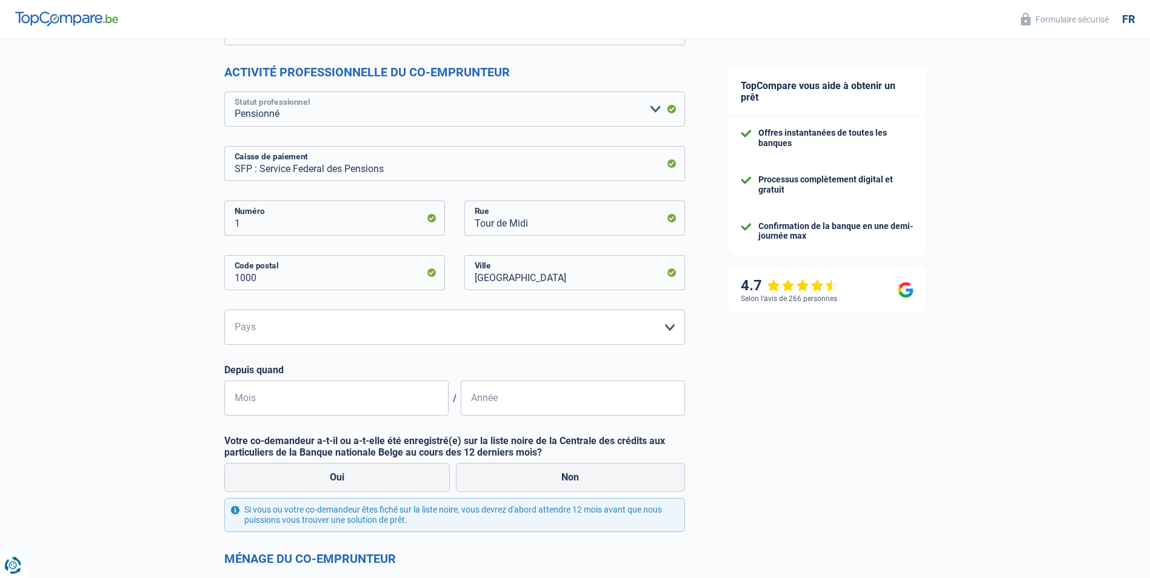
scroll to position [242, 0]
click at [235, 395] on input "Mois" at bounding box center [336, 396] width 224 height 35
type input "12"
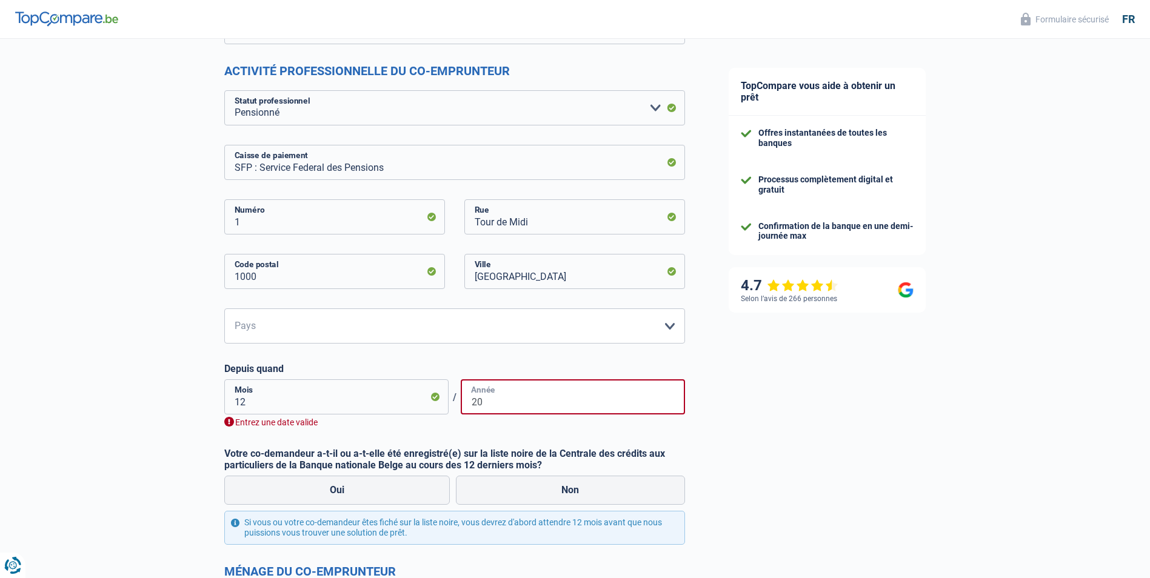
type input "20"
click at [246, 401] on input "12" at bounding box center [336, 396] width 224 height 35
type input "1"
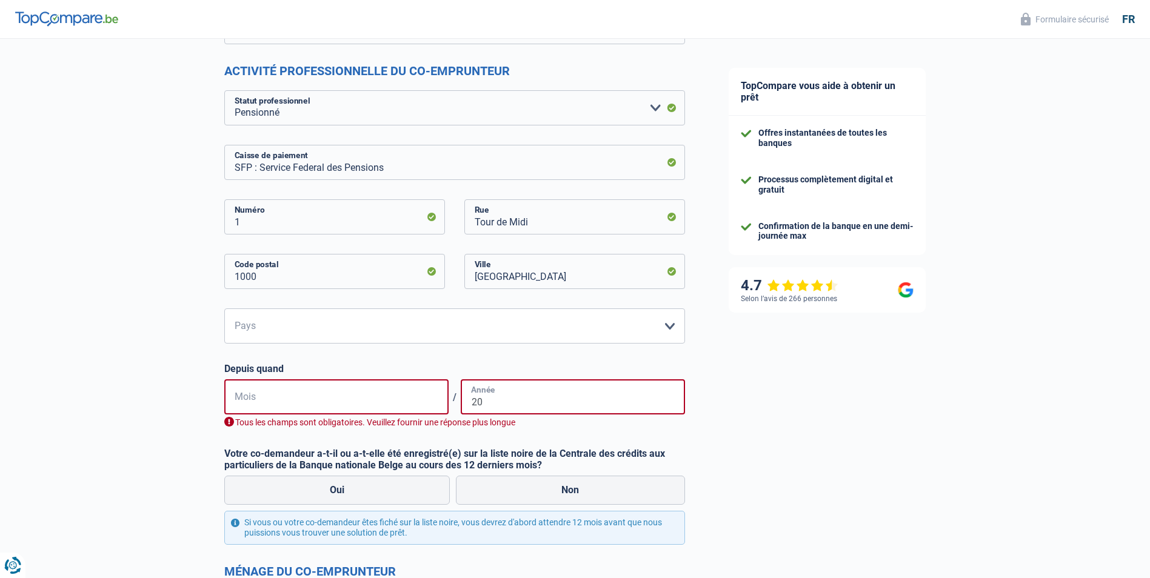
click at [484, 403] on input "20" at bounding box center [573, 396] width 224 height 35
type input "2015"
click at [236, 395] on input "Mois" at bounding box center [336, 396] width 224 height 35
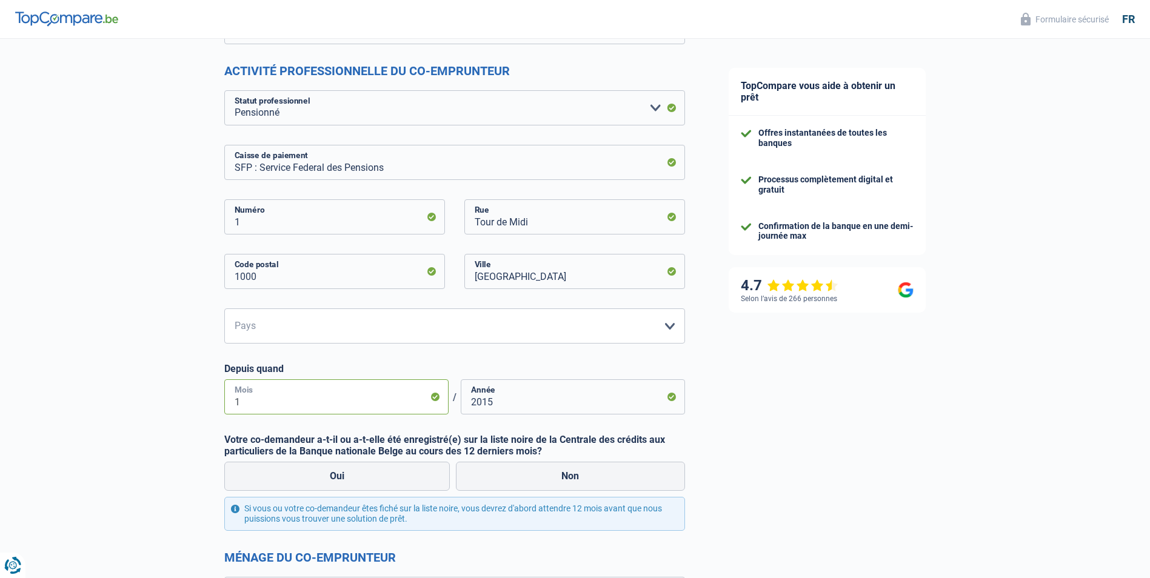
type input "12"
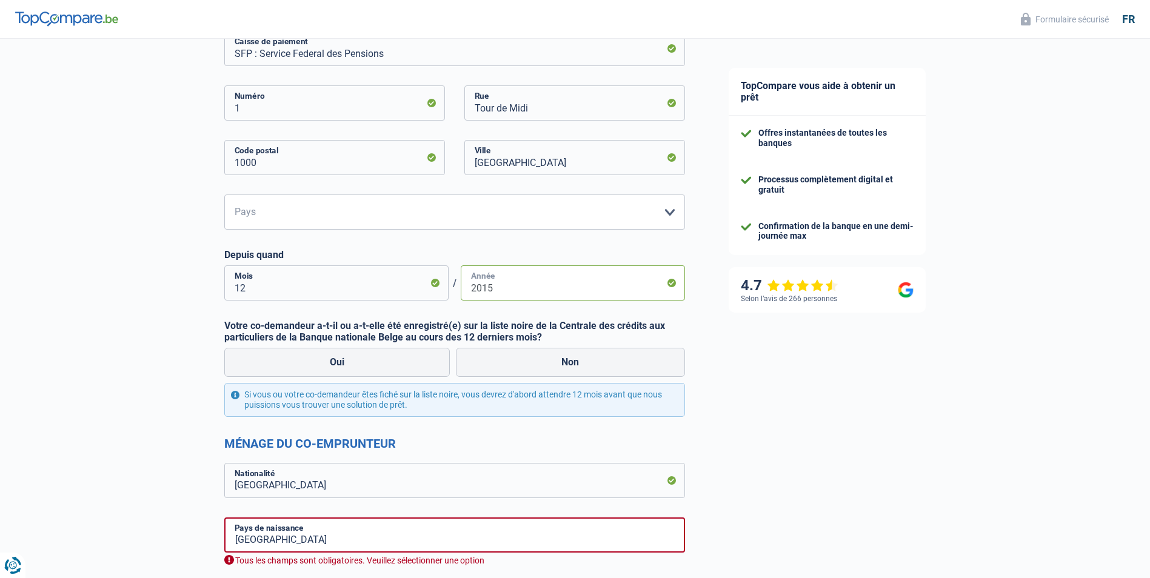
scroll to position [364, 0]
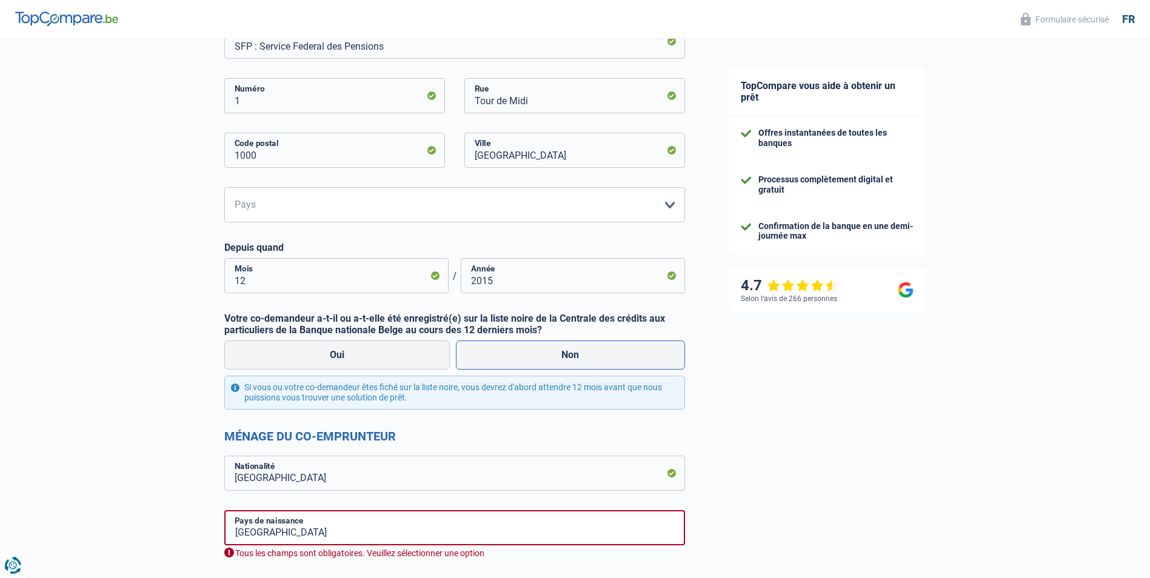
click at [571, 354] on label "Non" at bounding box center [570, 355] width 229 height 29
click at [571, 354] on input "Non" at bounding box center [570, 355] width 229 height 29
radio input "true"
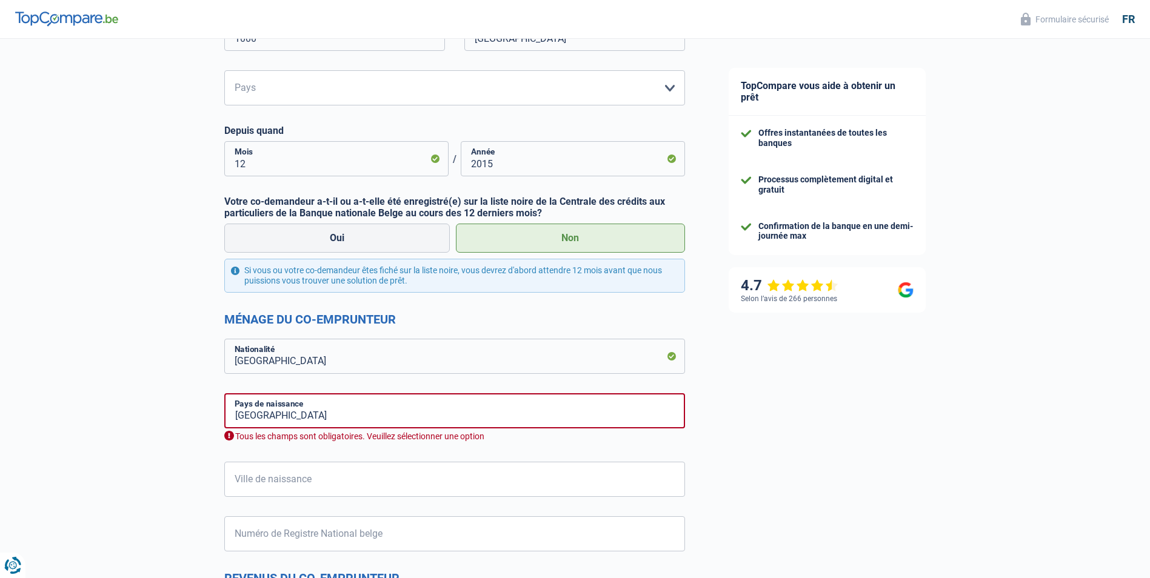
scroll to position [485, 0]
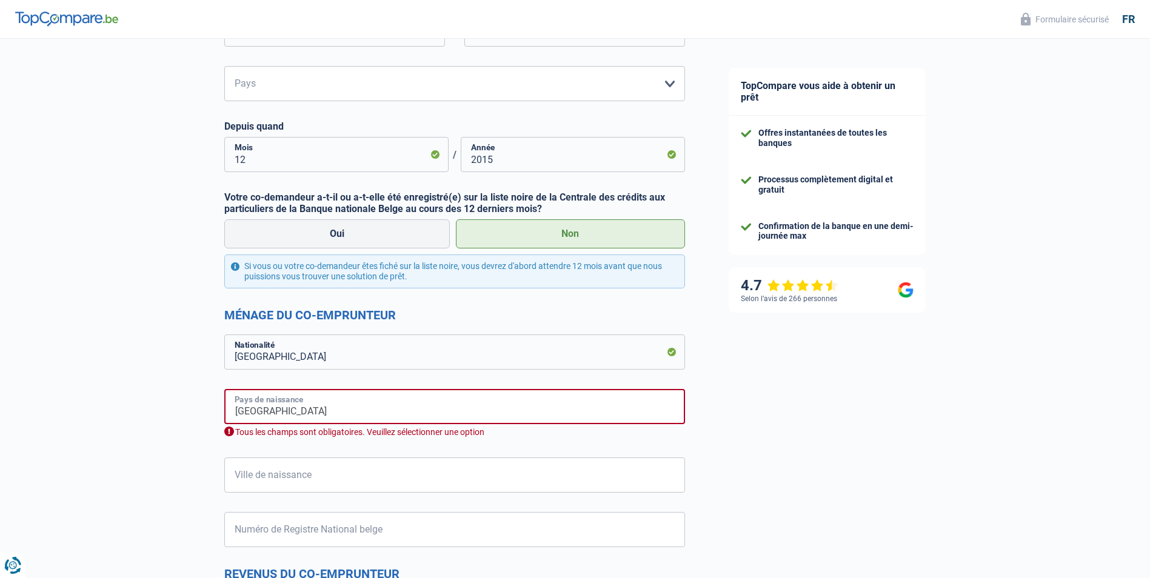
click at [305, 402] on input "[GEOGRAPHIC_DATA]" at bounding box center [454, 406] width 461 height 35
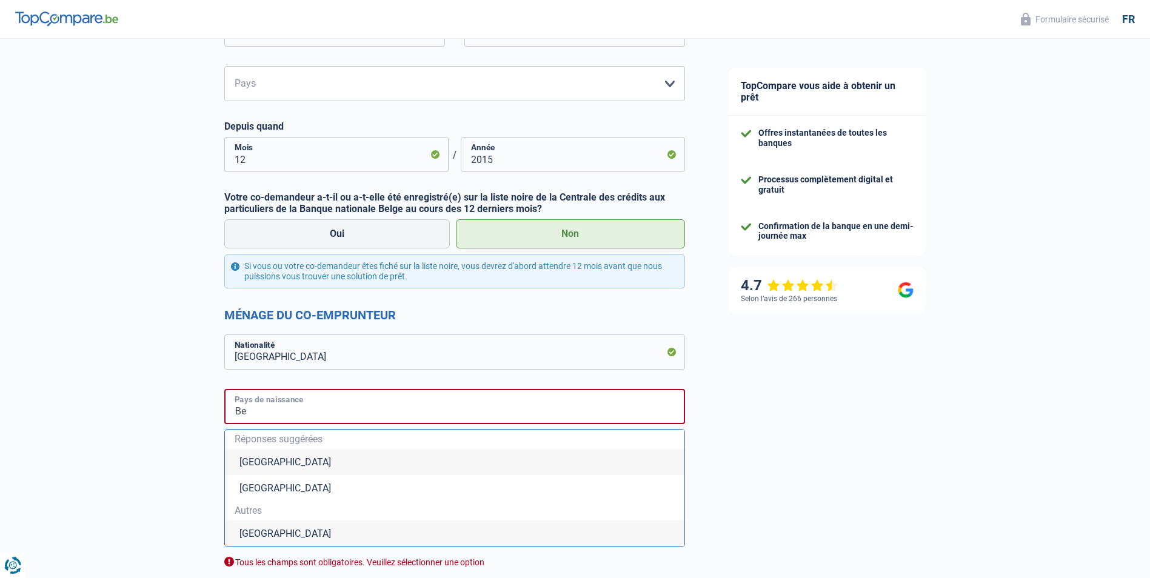
type input "B"
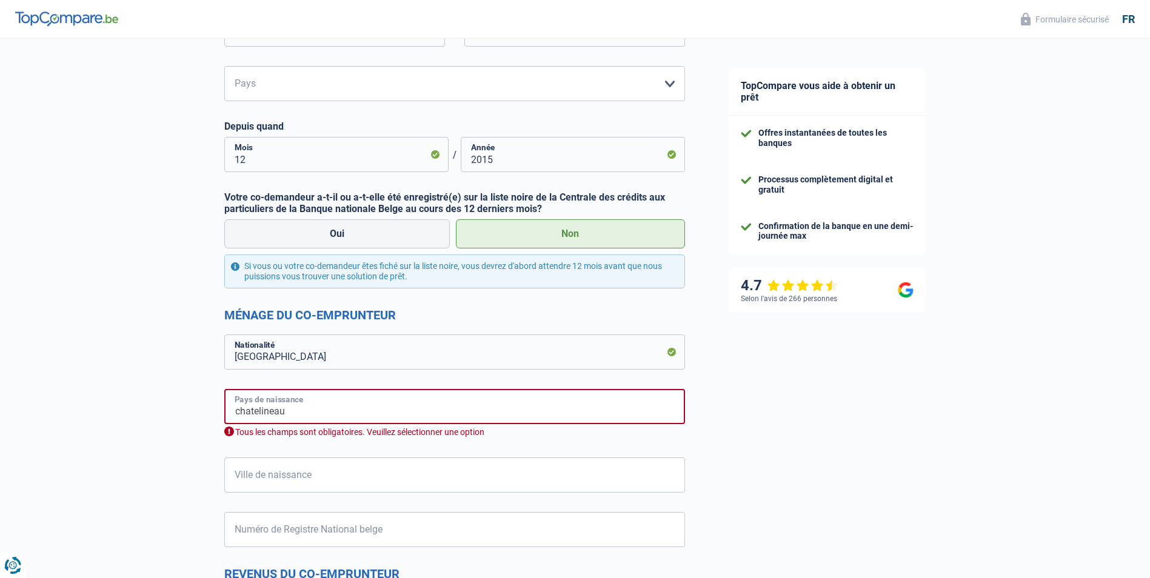
click at [261, 413] on input "chatelineau" at bounding box center [454, 406] width 461 height 35
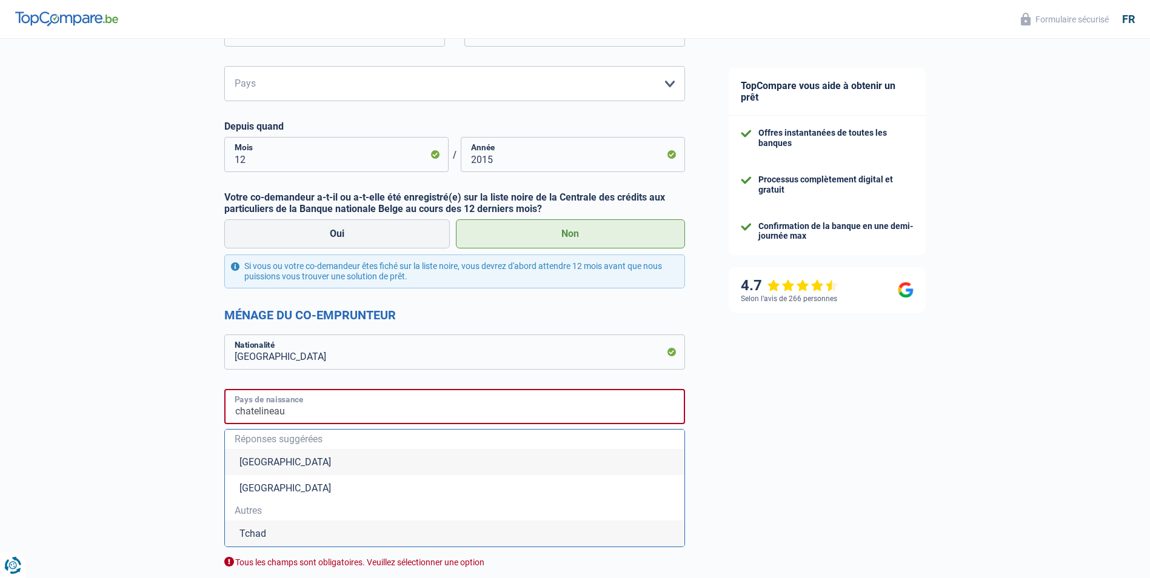
click at [298, 412] on input "chatelineau" at bounding box center [454, 406] width 461 height 35
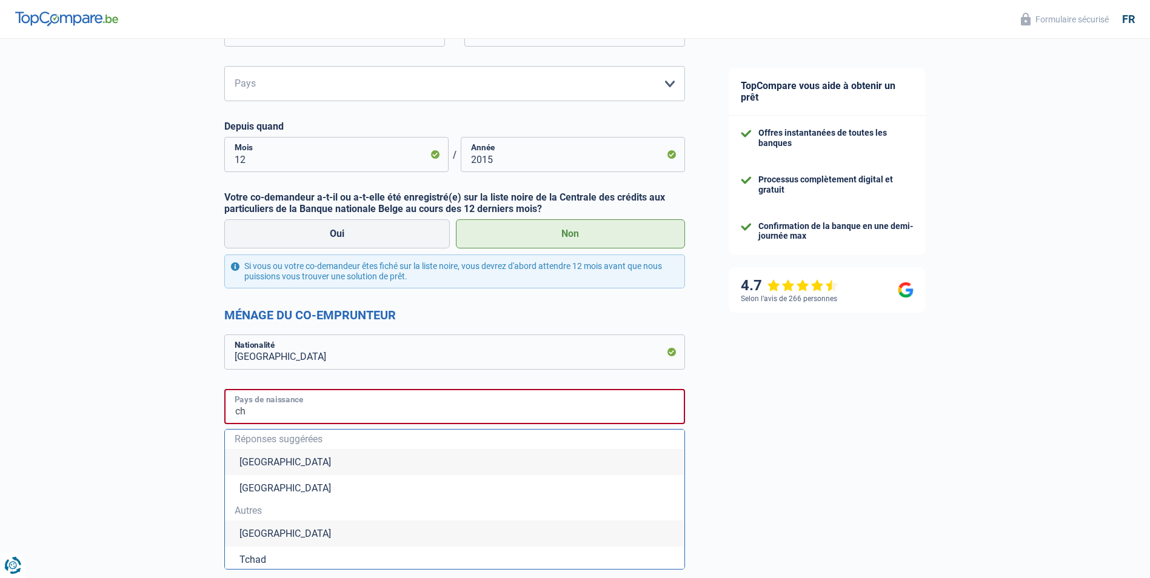
type input "c"
click at [265, 462] on li "[GEOGRAPHIC_DATA]" at bounding box center [454, 462] width 459 height 26
type input "[GEOGRAPHIC_DATA]"
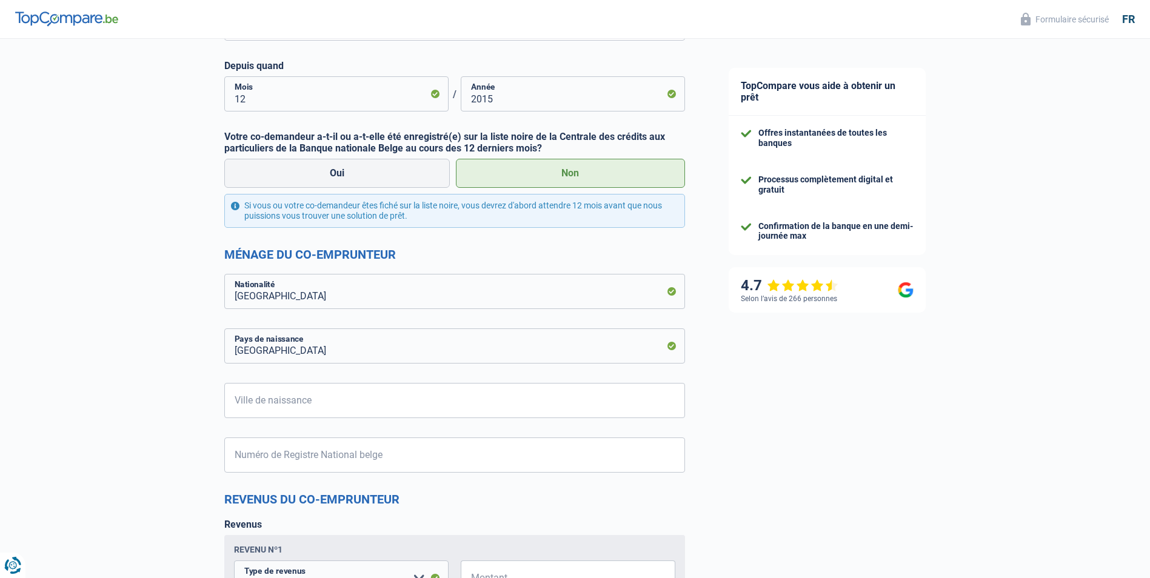
scroll to position [606, 0]
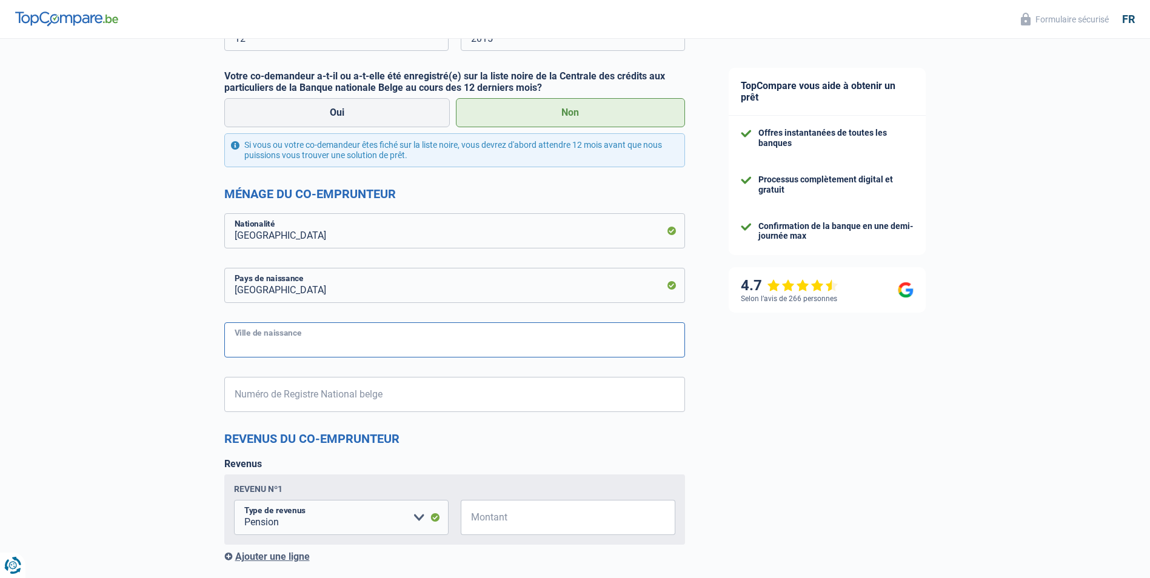
click at [241, 340] on input "Ville de naissance" at bounding box center [454, 339] width 461 height 35
type input "c"
click at [256, 345] on input "Chatelineau" at bounding box center [454, 339] width 461 height 35
drag, startPoint x: 273, startPoint y: 347, endPoint x: 748, endPoint y: 387, distance: 476.2
click at [748, 387] on div "TopCompare vous aide à obtenir un prêt Offres instantanées de toutes les banque…" at bounding box center [929, 172] width 444 height 1479
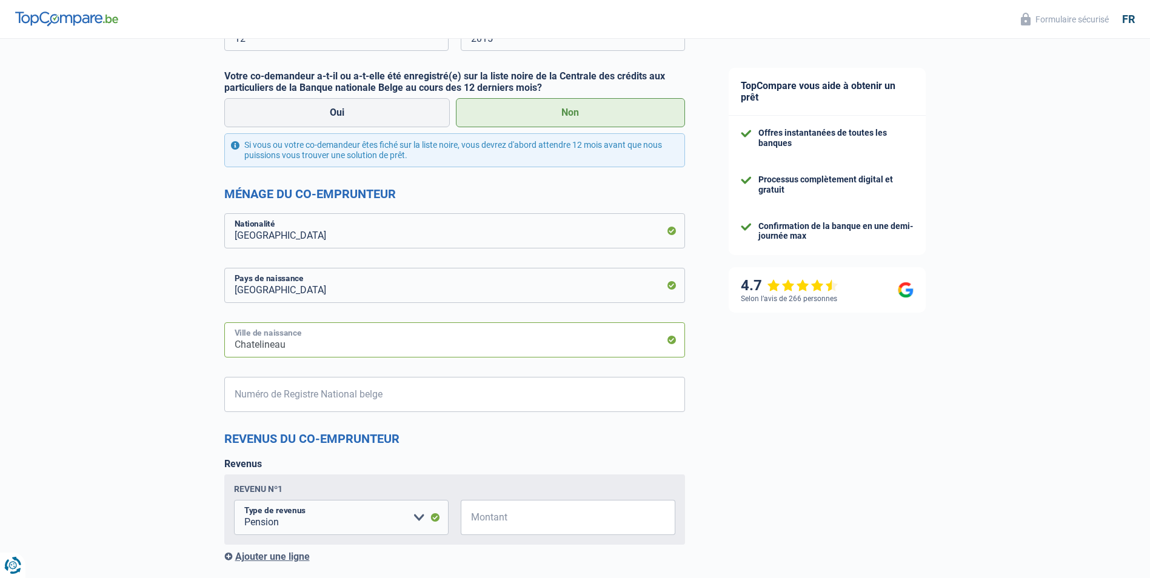
click at [251, 344] on input "Chatelineau" at bounding box center [454, 339] width 461 height 35
click at [317, 347] on input "[GEOGRAPHIC_DATA]" at bounding box center [454, 339] width 461 height 35
type input "[GEOGRAPHIC_DATA]"
click at [748, 436] on div "TopCompare vous aide à obtenir un prêt Offres instantanées de toutes les banque…" at bounding box center [929, 172] width 444 height 1479
click at [235, 390] on input "Numéro de Registre National belge" at bounding box center [454, 394] width 461 height 35
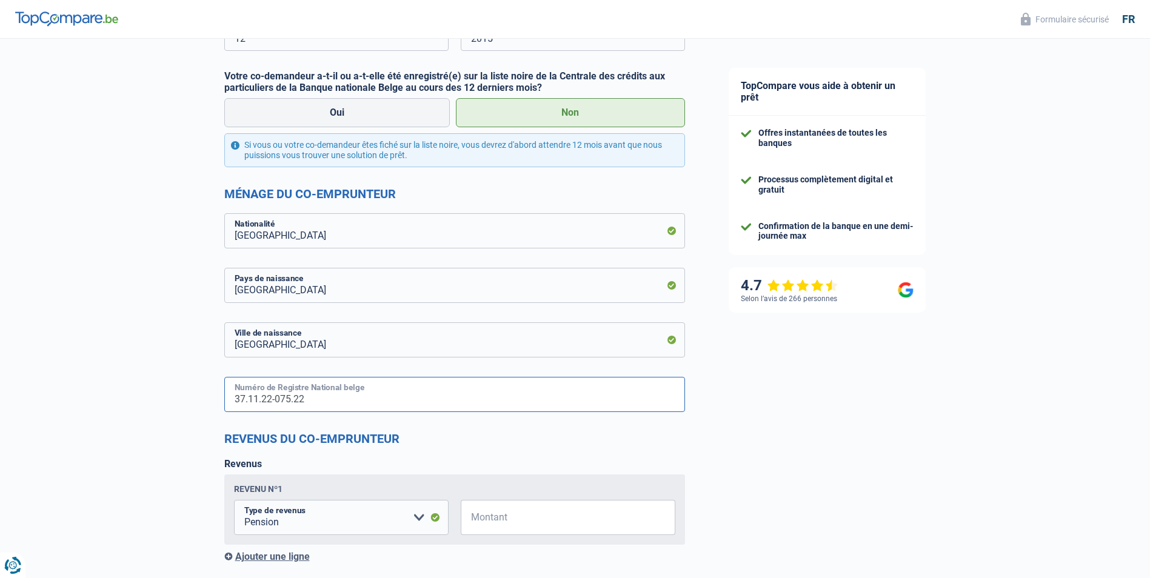
type input "37.11.22-075.22"
click at [736, 411] on div "TopCompare vous aide à obtenir un prêt Offres instantanées de toutes les banque…" at bounding box center [929, 172] width 444 height 1479
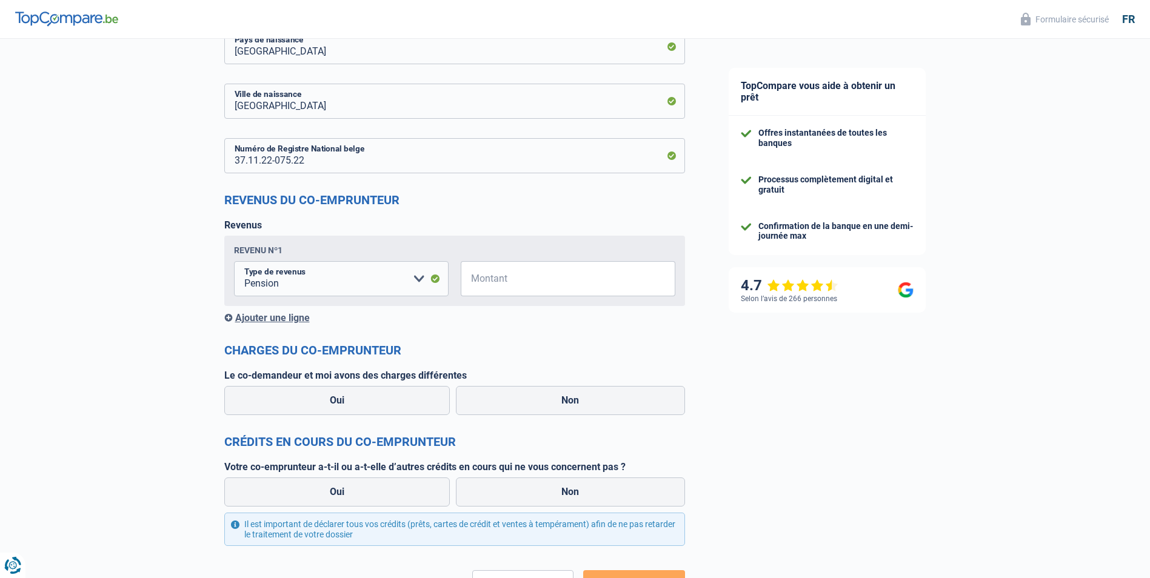
scroll to position [848, 0]
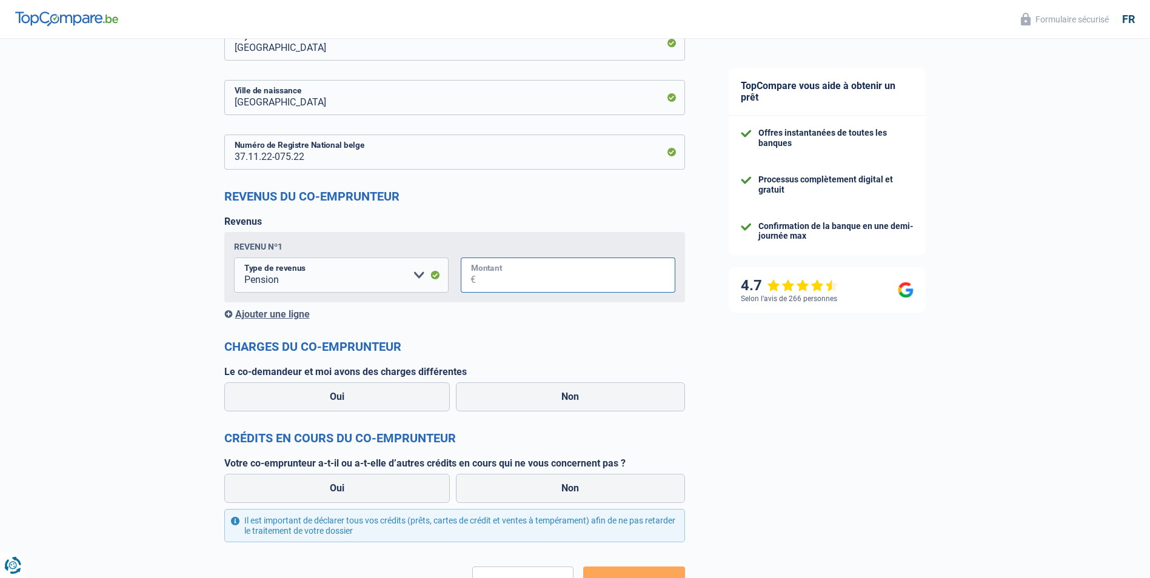
click at [476, 276] on input "Montant" at bounding box center [575, 275] width 199 height 35
type input "1.687"
click at [573, 401] on label "Non" at bounding box center [570, 396] width 229 height 29
click at [573, 401] on input "Non" at bounding box center [570, 396] width 229 height 29
radio input "true"
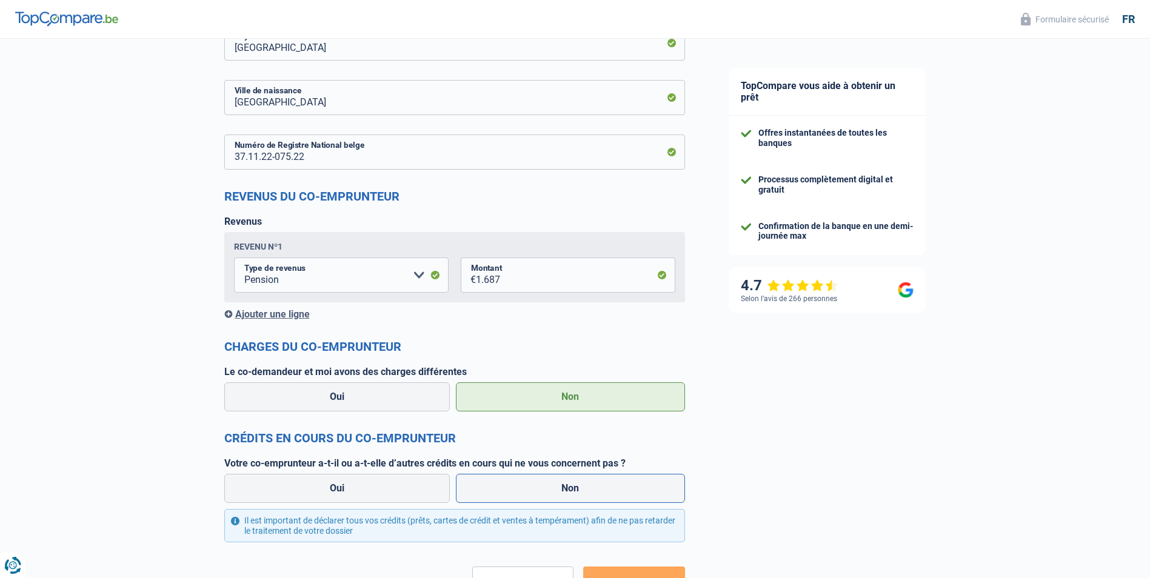
click at [575, 491] on label "Non" at bounding box center [570, 488] width 229 height 29
click at [575, 491] on input "Non" at bounding box center [570, 488] width 229 height 29
radio input "true"
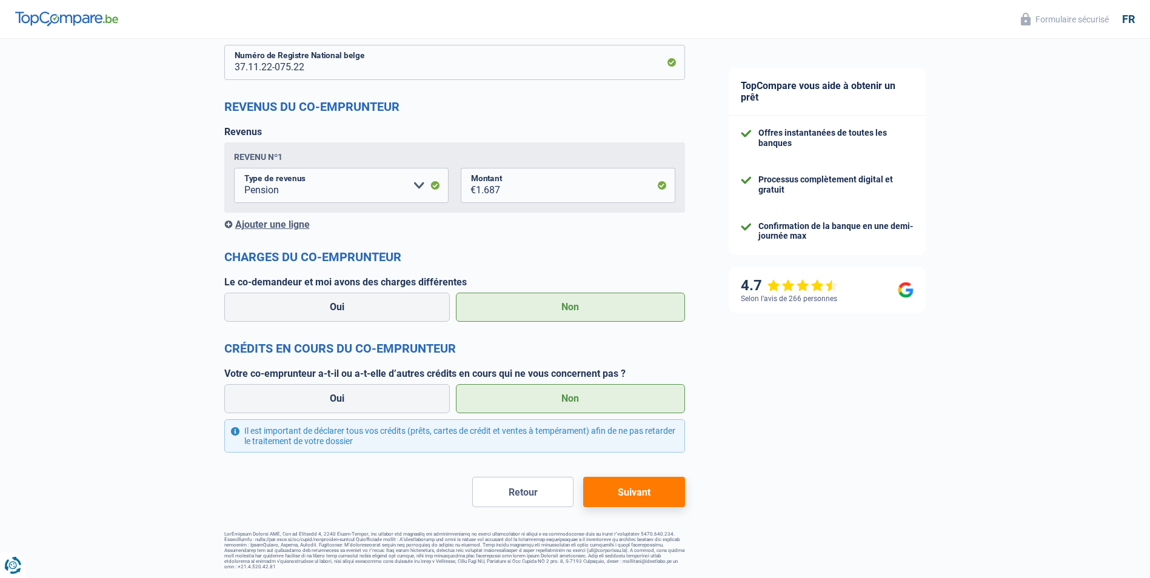
scroll to position [939, 0]
click at [640, 493] on button "Suivant" at bounding box center [633, 491] width 101 height 30
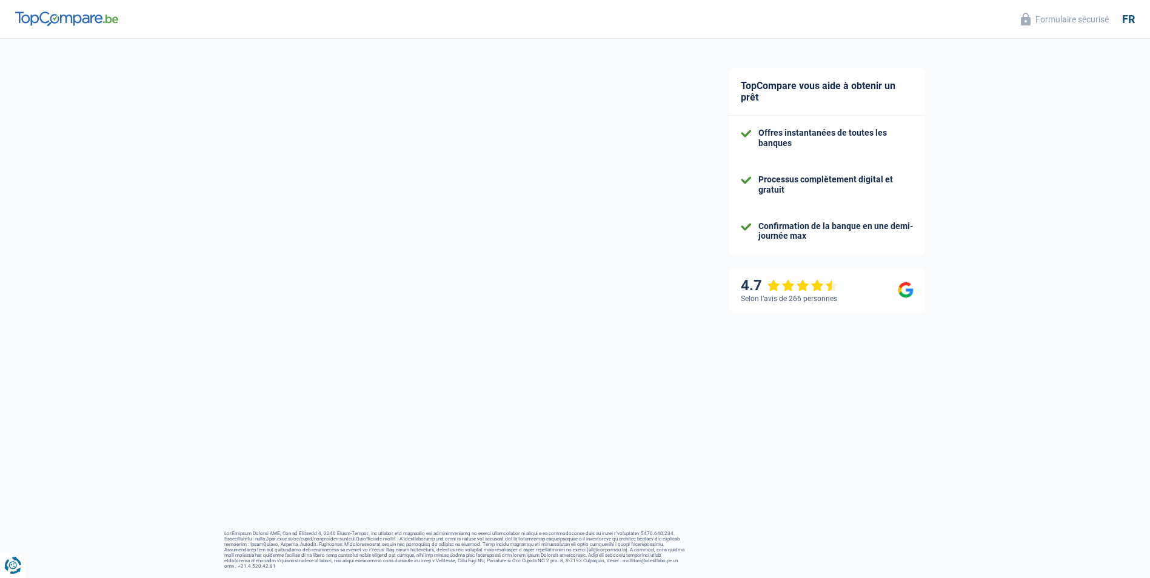
scroll to position [8, 0]
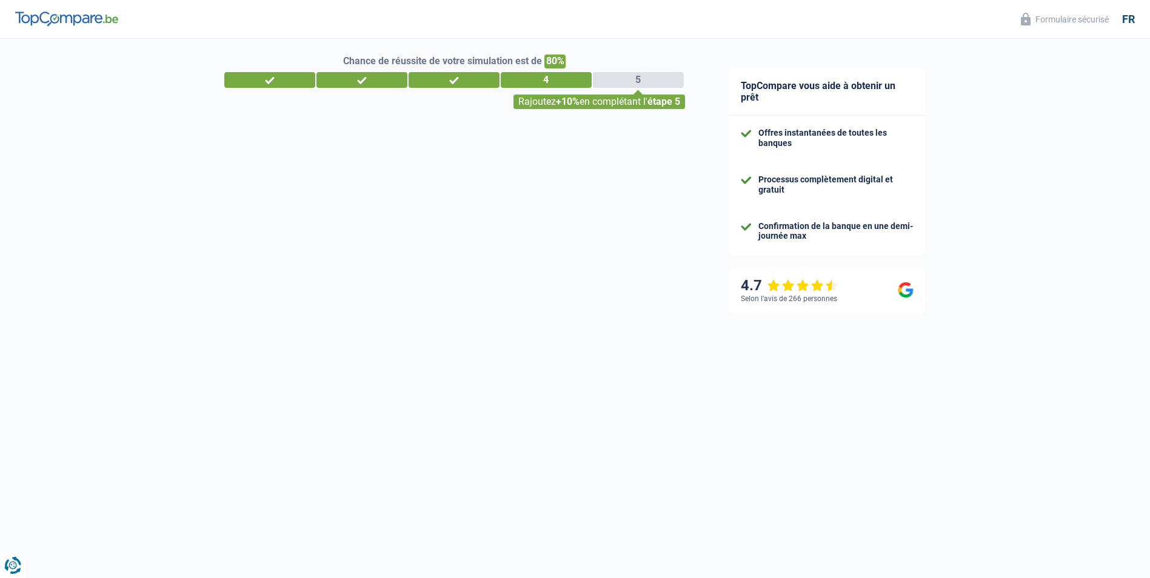
select select "60"
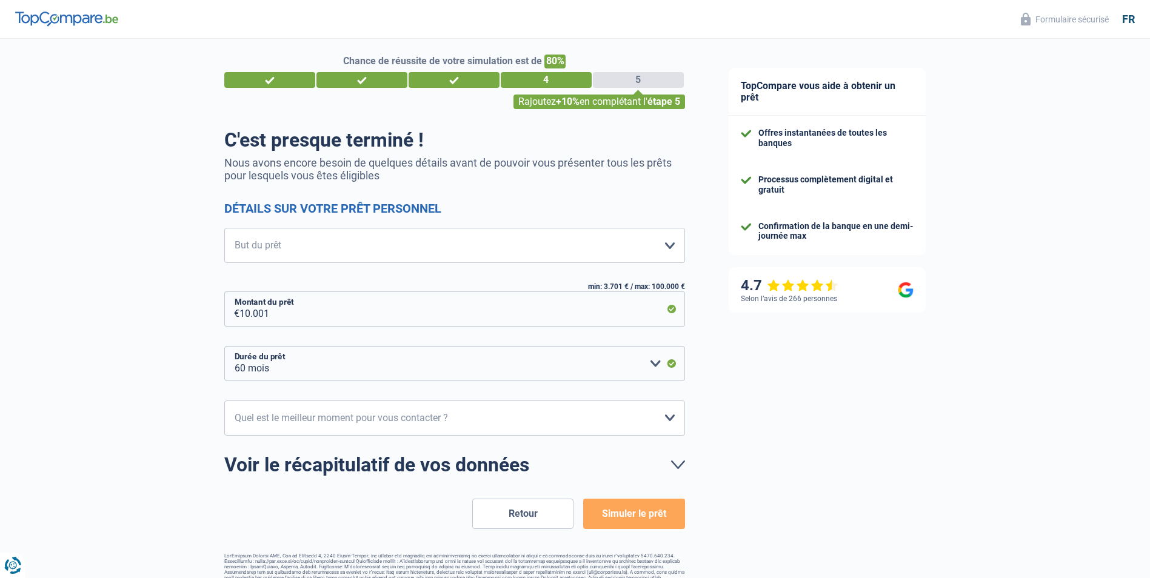
scroll to position [0, 0]
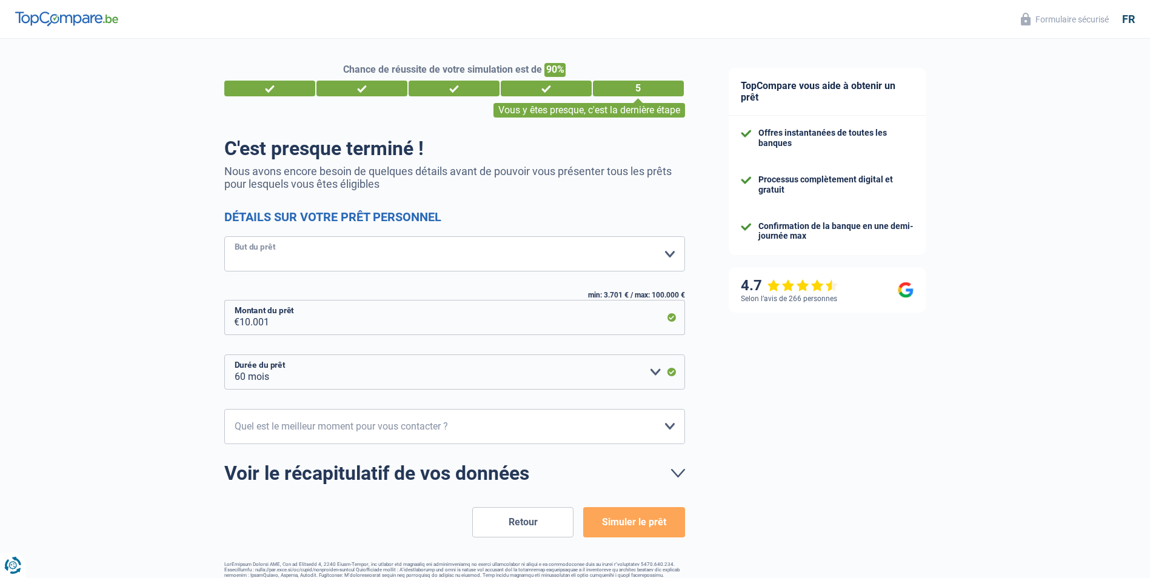
click at [671, 258] on select "Confort maison: meubles, textile, peinture, électroménager, outillage non-profe…" at bounding box center [454, 253] width 461 height 35
select select "movingOrInstallation"
click at [224, 238] on select "Confort maison: meubles, textile, peinture, électroménager, outillage non-profe…" at bounding box center [454, 253] width 461 height 35
click at [273, 322] on input "10.001" at bounding box center [461, 317] width 445 height 35
type input "1.000"
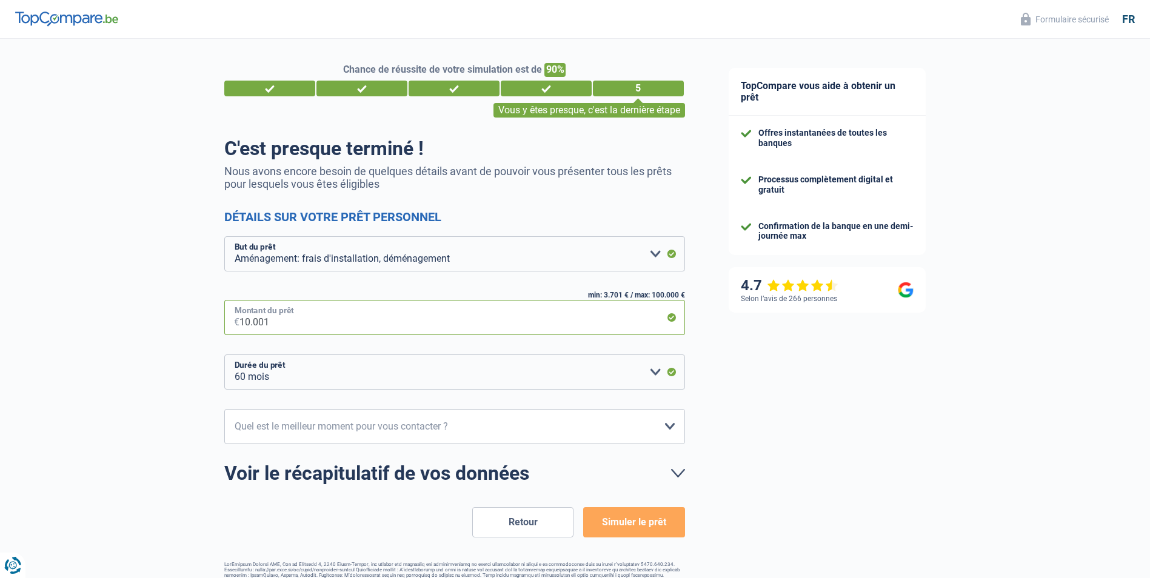
select select "24"
type input "1"
type input "5.000"
select select "36"
type input "500"
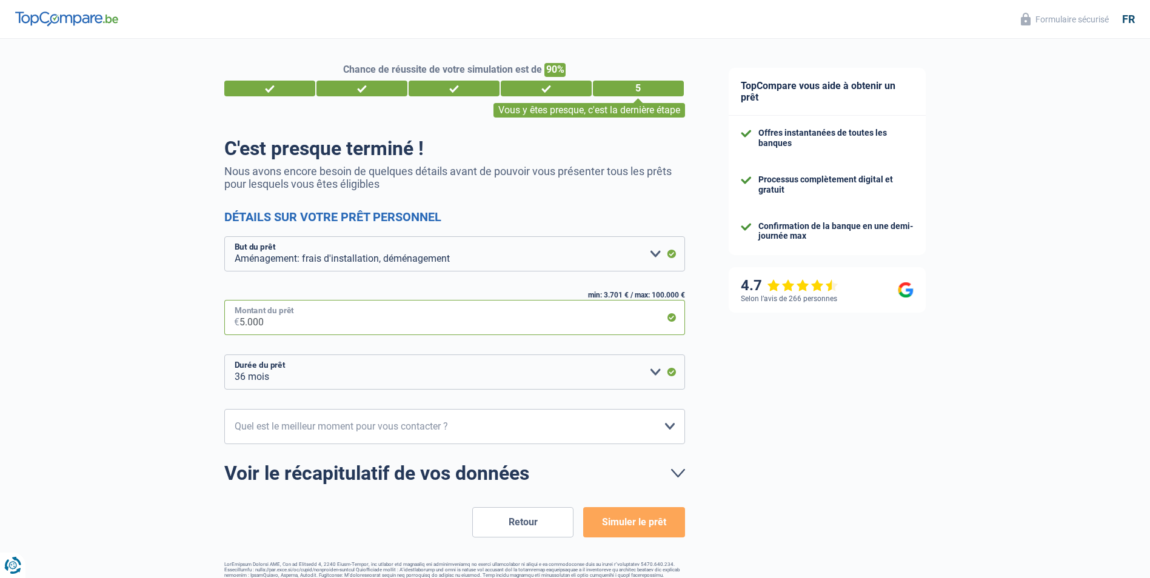
select select "24"
type input "5"
type input "3.701"
select select "36"
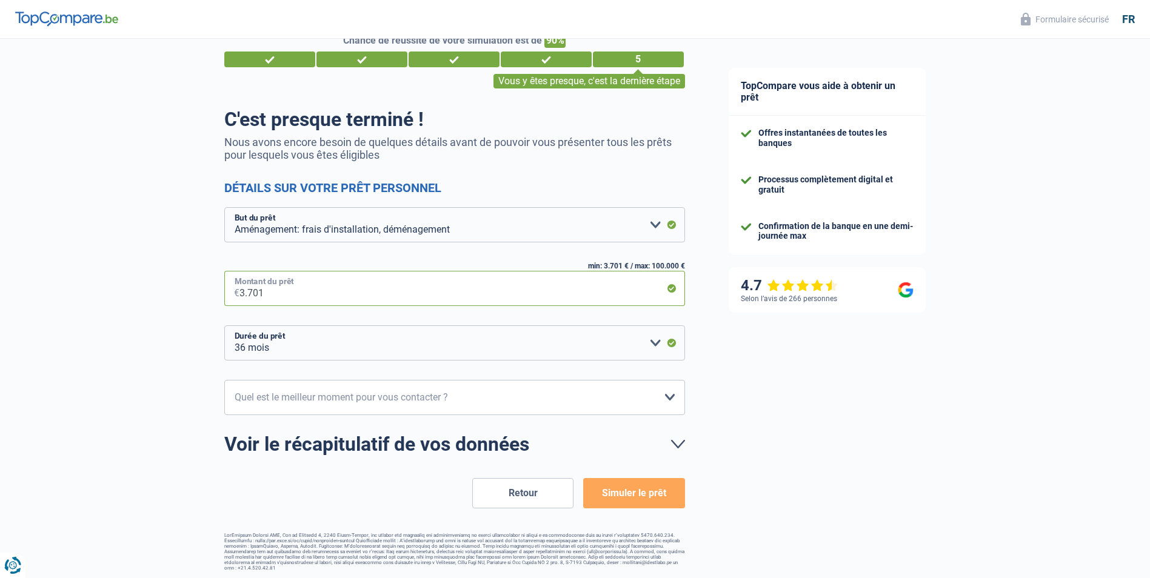
scroll to position [31, 0]
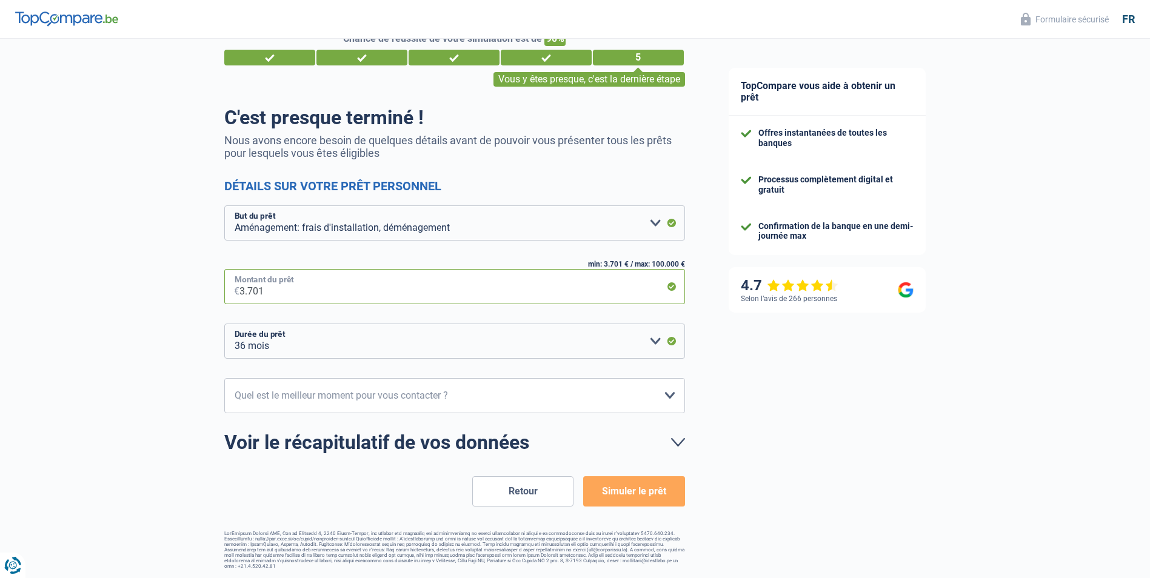
type input "3.701"
click at [659, 493] on button "Simuler le prêt" at bounding box center [633, 491] width 101 height 30
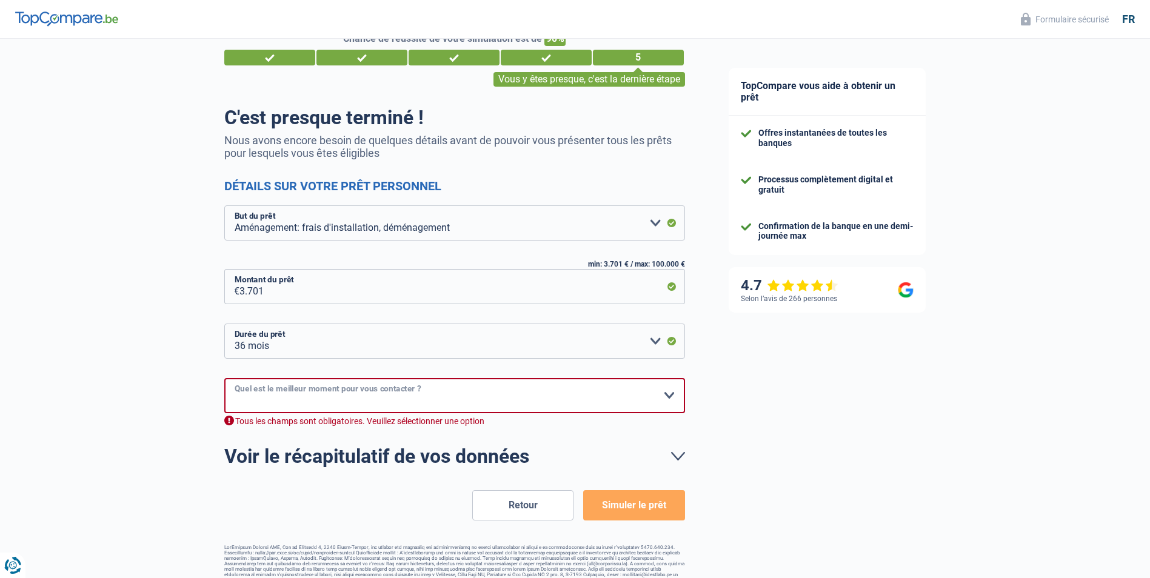
click at [669, 400] on select "10h-12h 12h-14h 14h-16h 16h-18h Veuillez sélectionner une option" at bounding box center [454, 395] width 461 height 35
select select "10-12"
click at [224, 379] on select "10h-12h 12h-14h 14h-16h 16h-18h Veuillez sélectionner une option" at bounding box center [454, 395] width 461 height 35
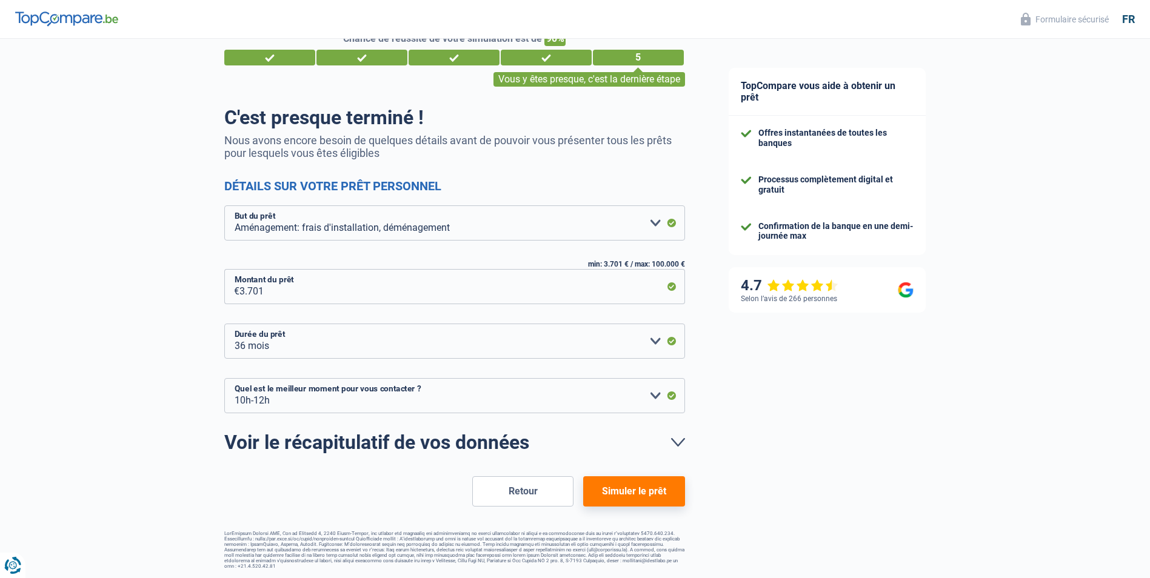
click at [646, 494] on button "Simuler le prêt" at bounding box center [633, 491] width 101 height 30
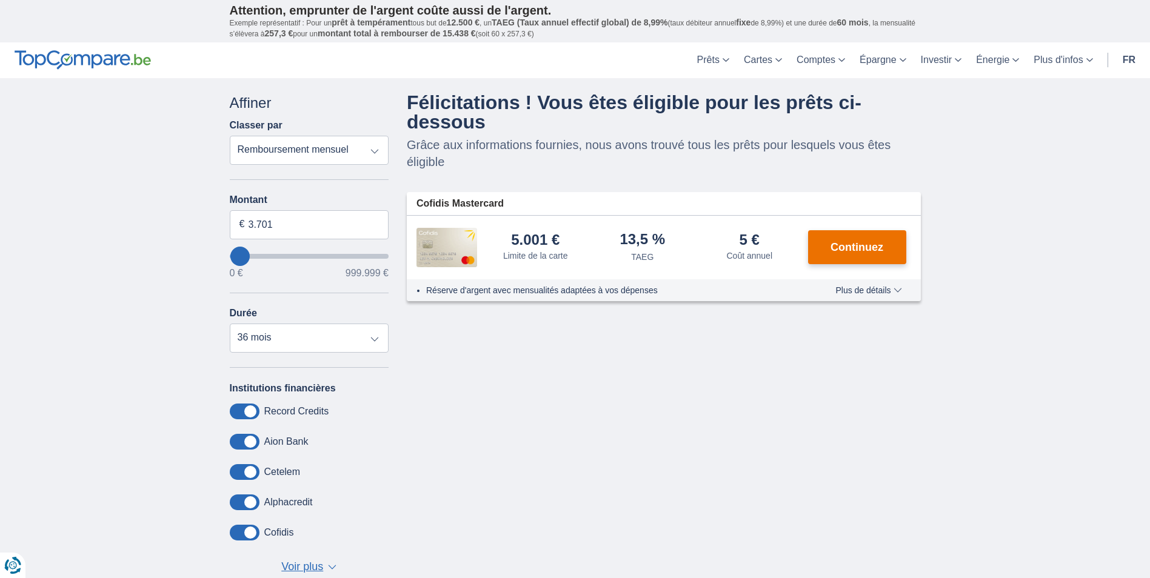
click at [876, 246] on span "Continuez" at bounding box center [856, 247] width 53 height 11
